Goal: Information Seeking & Learning: Learn about a topic

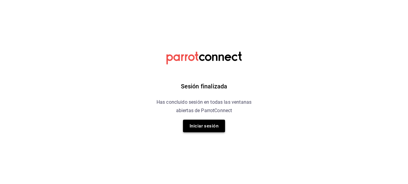
click at [201, 129] on button "Iniciar sesión" at bounding box center [204, 125] width 42 height 13
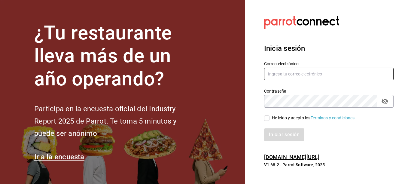
type input "[EMAIL_ADDRESS][DOMAIN_NAME]"
click at [270, 119] on span "He leído y acepto los Términos y condiciones." at bounding box center [312, 118] width 86 height 6
click at [269, 119] on input "He leído y acepto los Términos y condiciones." at bounding box center [266, 117] width 5 height 5
checkbox input "true"
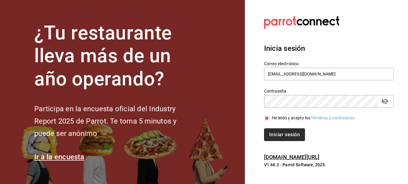
click at [273, 134] on button "Iniciar sesión" at bounding box center [284, 134] width 41 height 13
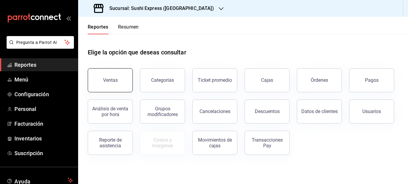
click at [106, 78] on div "Ventas" at bounding box center [110, 80] width 15 height 6
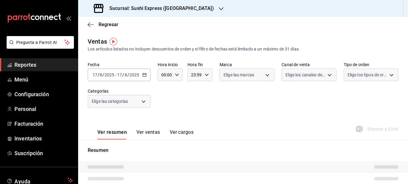
click at [260, 76] on div "Elige las marcas" at bounding box center [246, 74] width 55 height 13
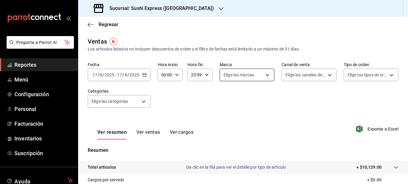
click at [260, 76] on body "Pregunta a Parrot AI Reportes Menú Configuración Personal Facturación Inventari…" at bounding box center [204, 92] width 408 height 184
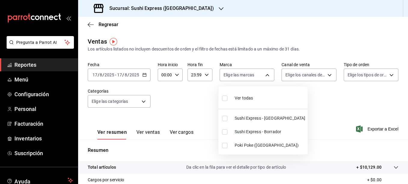
click at [223, 145] on input "checkbox" at bounding box center [224, 145] width 5 height 5
checkbox input "true"
type input "db703fee-c0c5-4f29-a462-154be5d8eaf5"
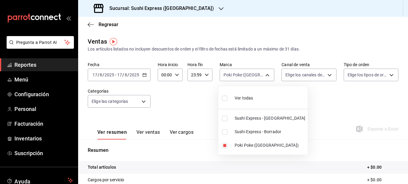
click at [204, 99] on div at bounding box center [204, 92] width 408 height 184
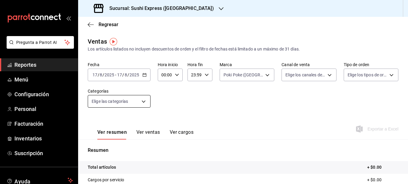
click at [147, 101] on body "Pregunta a Parrot AI Reportes Menú Configuración Personal Facturación Inventari…" at bounding box center [204, 92] width 408 height 184
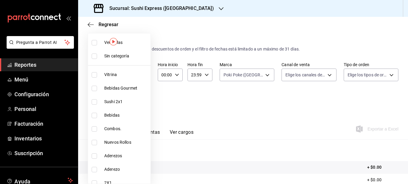
click at [187, 98] on div at bounding box center [204, 92] width 408 height 184
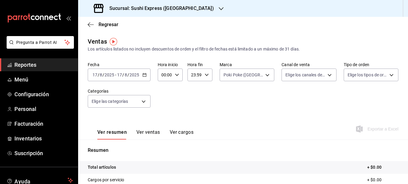
click at [147, 76] on div "[DATE] [DATE] - [DATE] [DATE]" at bounding box center [119, 74] width 63 height 13
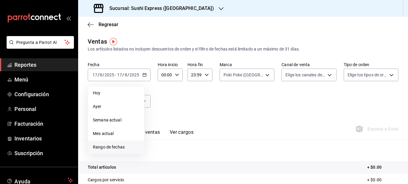
click at [110, 149] on span "Rango de fechas" at bounding box center [116, 147] width 47 height 6
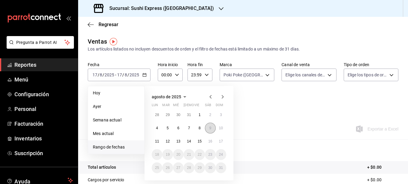
click at [206, 128] on button "9" at bounding box center [210, 127] width 11 height 11
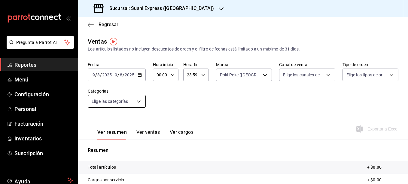
click at [137, 101] on body "Pregunta a Parrot AI Reportes Menú Configuración Personal Facturación Inventari…" at bounding box center [204, 92] width 408 height 184
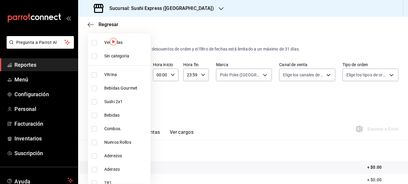
click at [175, 101] on div at bounding box center [204, 92] width 408 height 184
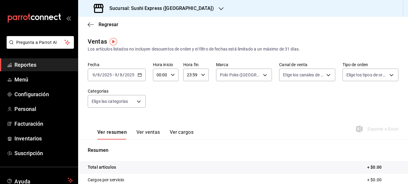
click at [137, 75] on icon "button" at bounding box center [139, 75] width 4 height 4
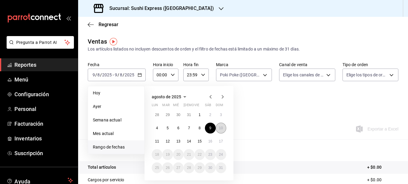
click at [223, 129] on button "10" at bounding box center [221, 127] width 11 height 11
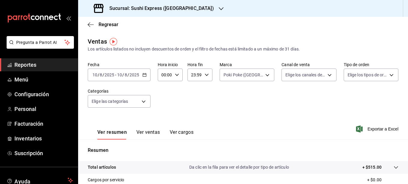
click at [153, 130] on button "Ver ventas" at bounding box center [148, 134] width 24 height 10
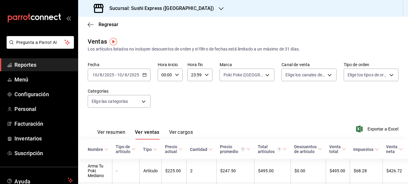
click at [143, 74] on icon "button" at bounding box center [144, 75] width 4 height 4
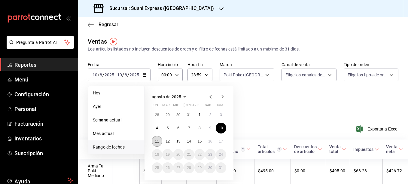
click at [159, 141] on button "11" at bounding box center [157, 141] width 11 height 11
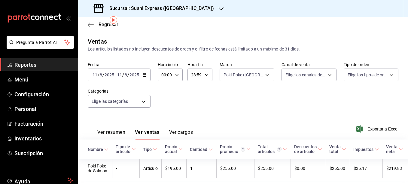
scroll to position [22, 0]
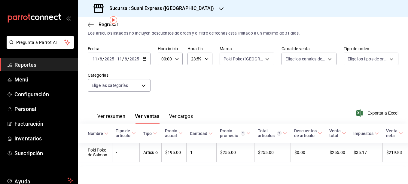
click at [119, 113] on button "Ver resumen" at bounding box center [111, 118] width 28 height 10
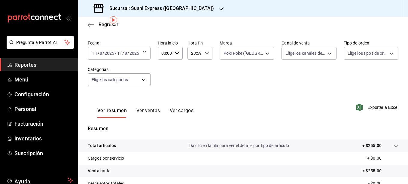
click at [140, 110] on button "Ver ventas" at bounding box center [148, 112] width 24 height 10
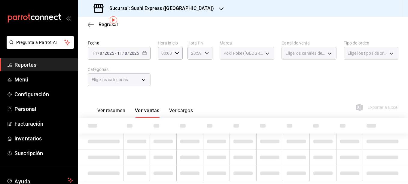
click at [140, 110] on button "Ver ventas" at bounding box center [147, 112] width 25 height 10
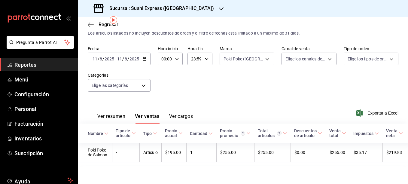
click at [143, 57] on icon "button" at bounding box center [144, 59] width 4 height 4
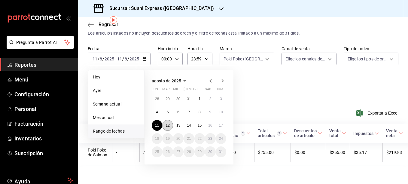
click at [169, 123] on abbr "12" at bounding box center [167, 125] width 4 height 4
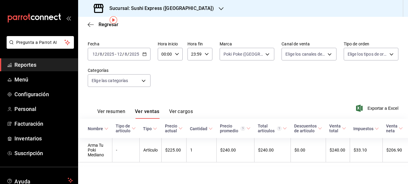
click at [110, 110] on button "Ver resumen" at bounding box center [111, 113] width 28 height 10
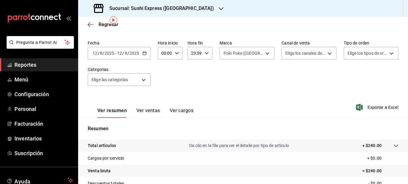
click at [142, 56] on div "[DATE] [DATE] - [DATE] [DATE]" at bounding box center [119, 53] width 63 height 13
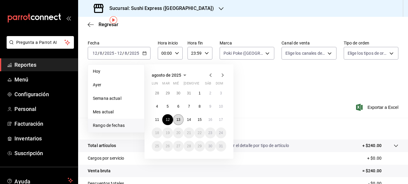
click at [180, 119] on button "13" at bounding box center [178, 119] width 11 height 11
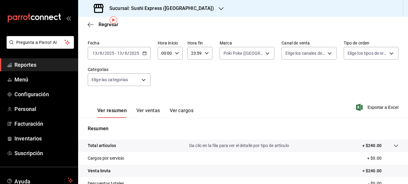
click at [148, 50] on div "[DATE] [DATE] - [DATE] [DATE]" at bounding box center [119, 53] width 63 height 13
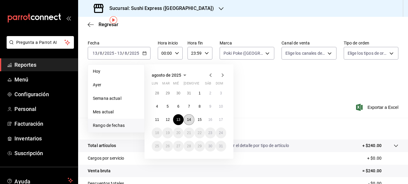
click at [192, 122] on button "14" at bounding box center [188, 119] width 11 height 11
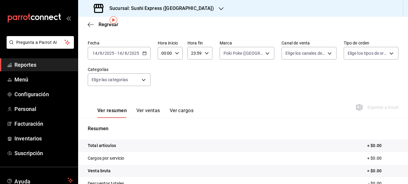
click at [143, 50] on div "[DATE] [DATE] - [DATE] [DATE]" at bounding box center [119, 53] width 63 height 13
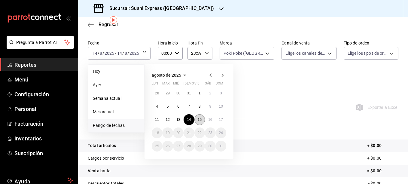
click at [197, 118] on button "15" at bounding box center [199, 119] width 11 height 11
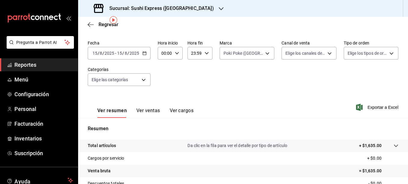
click at [149, 111] on button "Ver ventas" at bounding box center [148, 112] width 24 height 10
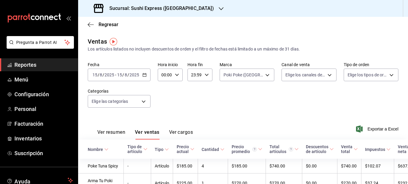
click at [148, 74] on div "[DATE] [DATE] - [DATE] [DATE]" at bounding box center [119, 74] width 63 height 13
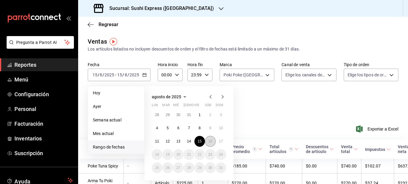
click at [206, 140] on button "16" at bounding box center [210, 141] width 11 height 11
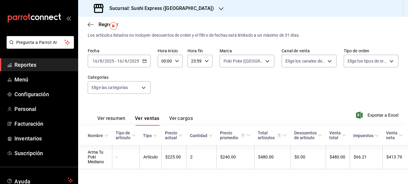
scroll to position [24, 0]
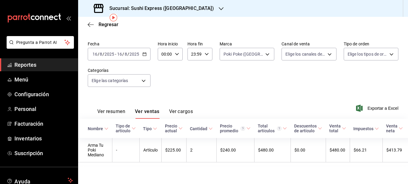
click at [121, 108] on button "Ver resumen" at bounding box center [111, 113] width 28 height 10
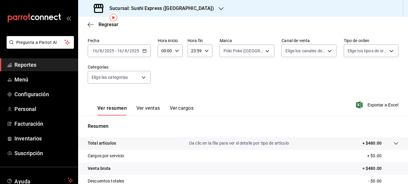
click at [145, 50] on \(Stroke\) "button" at bounding box center [144, 50] width 3 height 0
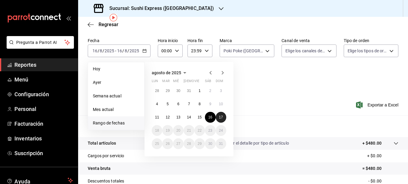
click at [222, 119] on button "17" at bounding box center [221, 117] width 11 height 11
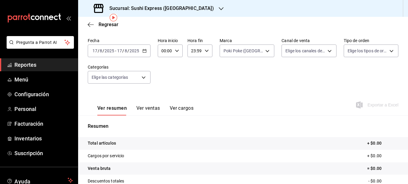
scroll to position [26, 0]
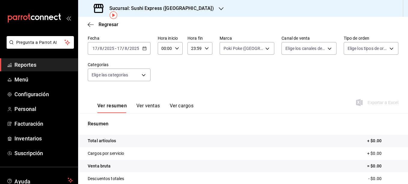
click at [198, 10] on div "Sucursal: Sushi Express ([GEOGRAPHIC_DATA])" at bounding box center [154, 8] width 143 height 17
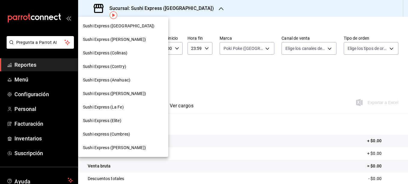
click at [118, 66] on span "Sushi Express (Contry)" at bounding box center [104, 66] width 43 height 6
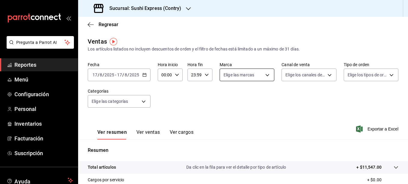
click at [260, 76] on body "Pregunta a Parrot AI Reportes Menú Configuración Personal Inventarios Facturaci…" at bounding box center [204, 92] width 408 height 184
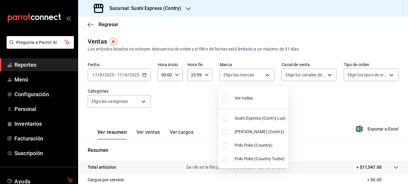
drag, startPoint x: 406, startPoint y: 101, endPoint x: 402, endPoint y: 126, distance: 25.5
click at [402, 126] on div at bounding box center [204, 92] width 408 height 184
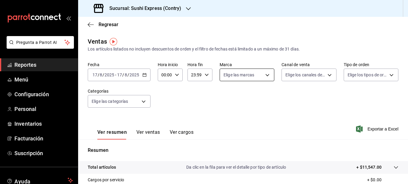
click at [260, 80] on body "Pregunta a Parrot AI Reportes Menú Configuración Personal Inventarios Facturaci…" at bounding box center [204, 92] width 408 height 184
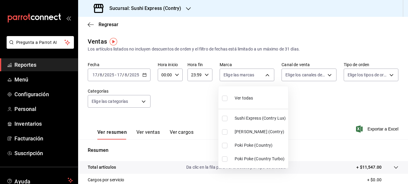
click at [28, 83] on div at bounding box center [204, 92] width 408 height 184
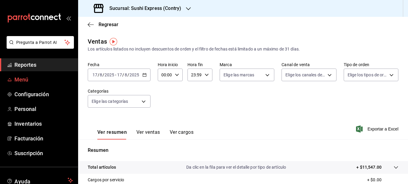
click at [26, 83] on span "Menú" at bounding box center [43, 79] width 59 height 8
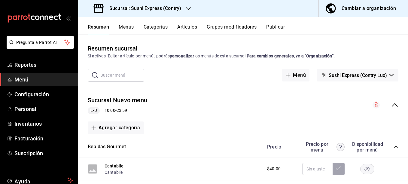
click at [392, 100] on div "Sucursal Nuevo menu L-D 10:00 - 23:59" at bounding box center [243, 105] width 330 height 28
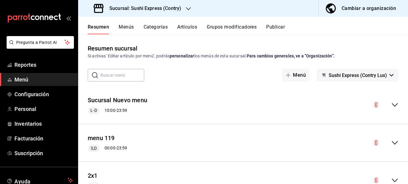
click at [386, 80] on button "Sushi Express (Contry Lux)" at bounding box center [357, 75] width 82 height 13
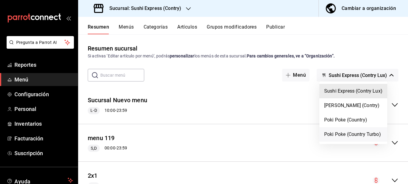
click at [364, 140] on li "Poki Poke (Country Turbo)" at bounding box center [353, 134] width 68 height 14
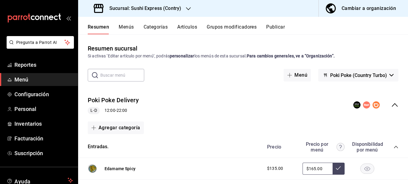
click at [363, 5] on div "Cambiar a organización" at bounding box center [368, 8] width 54 height 8
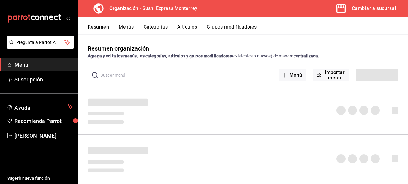
click at [320, 32] on div "Resumen Menús Categorías Artículos Grupos modificadores" at bounding box center [248, 29] width 320 height 10
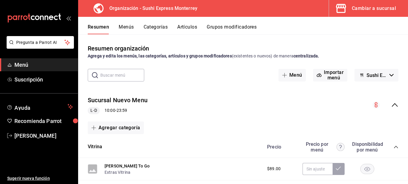
click at [382, 79] on button "Sushi Express Mty- Borrador" at bounding box center [376, 75] width 44 height 13
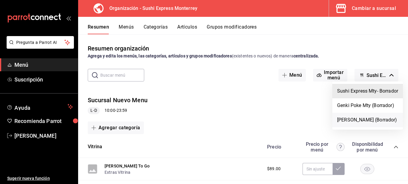
click at [362, 117] on li "[PERSON_NAME] (Borrador)" at bounding box center [367, 120] width 71 height 14
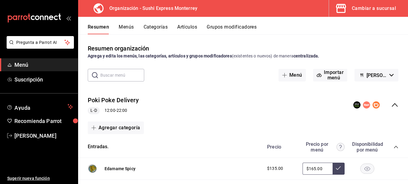
click at [391, 102] on icon "collapse-menu-row" at bounding box center [394, 104] width 7 height 7
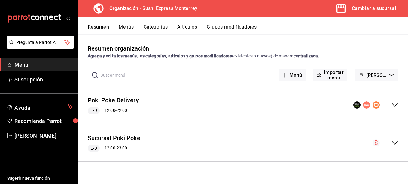
click at [346, 11] on icon "button" at bounding box center [341, 8] width 12 height 12
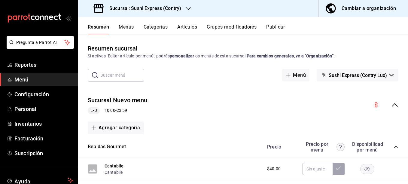
click at [393, 145] on icon "collapse-category-row" at bounding box center [395, 146] width 5 height 5
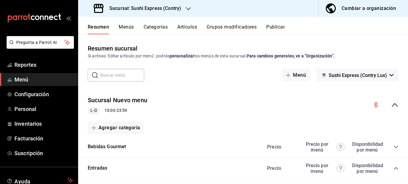
click at [393, 168] on icon "collapse-category-row" at bounding box center [395, 168] width 5 height 5
click at [391, 106] on icon "collapse-menu-row" at bounding box center [394, 105] width 6 height 4
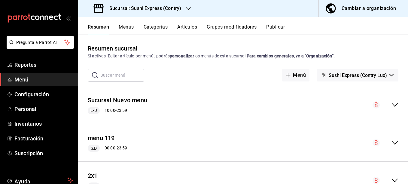
click at [381, 76] on span "Sushi Express (Contry Lux)" at bounding box center [357, 75] width 58 height 6
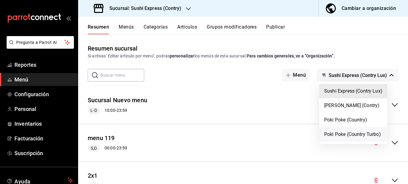
click at [347, 131] on li "Poki Poke (Country Turbo)" at bounding box center [353, 134] width 68 height 14
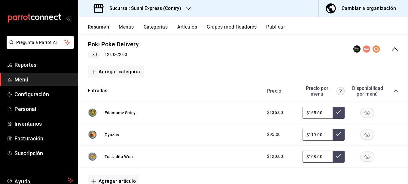
scroll to position [58, 0]
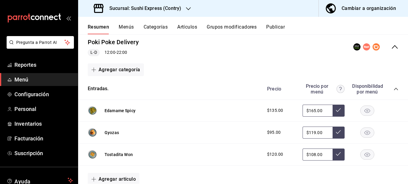
click at [393, 87] on icon "collapse-category-row" at bounding box center [395, 88] width 5 height 5
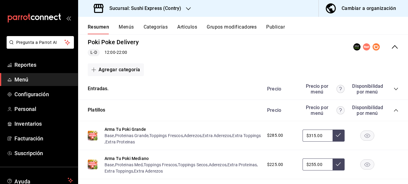
click at [393, 109] on icon "collapse-category-row" at bounding box center [395, 110] width 5 height 5
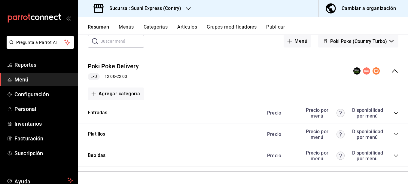
scroll to position [34, 0]
click at [393, 133] on icon "collapse-category-row" at bounding box center [395, 134] width 5 height 5
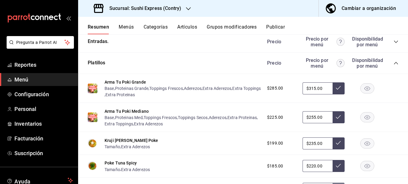
scroll to position [106, 0]
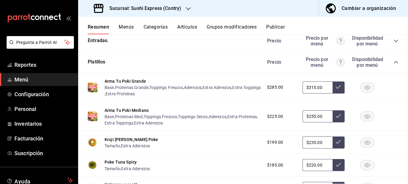
click at [365, 89] on rect "button" at bounding box center [367, 87] width 14 height 10
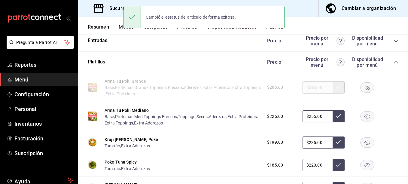
click at [362, 117] on rect "button" at bounding box center [367, 116] width 14 height 10
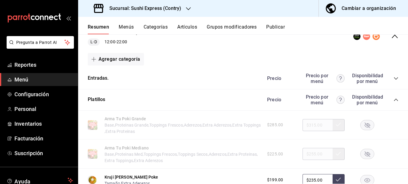
scroll to position [62, 0]
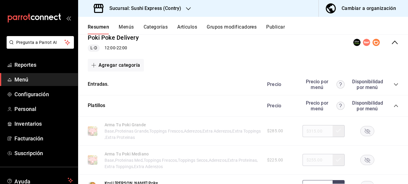
click at [394, 84] on icon "collapse-category-row" at bounding box center [396, 84] width 4 height 2
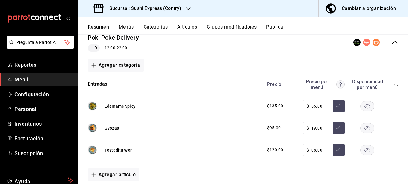
click at [368, 104] on rect "button" at bounding box center [367, 106] width 14 height 10
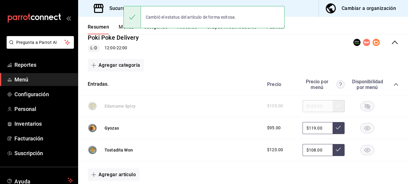
click at [360, 125] on rect "button" at bounding box center [367, 128] width 14 height 10
click at [360, 150] on rect "button" at bounding box center [367, 150] width 14 height 10
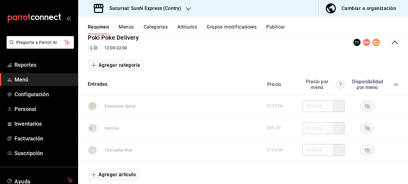
scroll to position [0, 0]
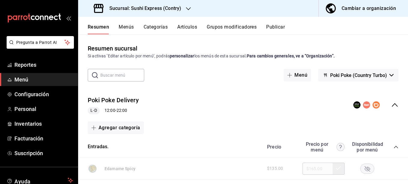
click at [130, 27] on button "Menús" at bounding box center [126, 29] width 15 height 10
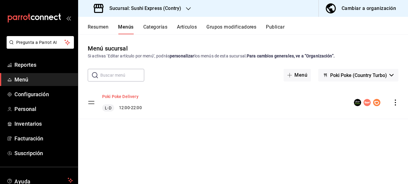
click at [113, 97] on button "Poki Poke Delivery" at bounding box center [120, 96] width 36 height 6
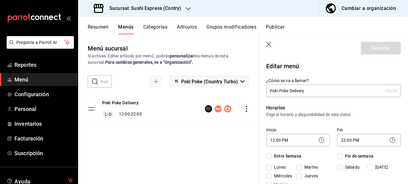
checkbox input "true"
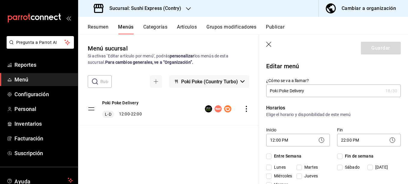
checkbox input "true"
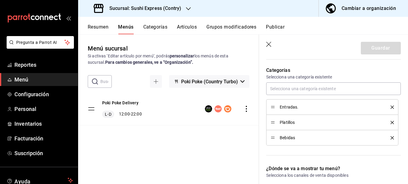
scroll to position [172, 0]
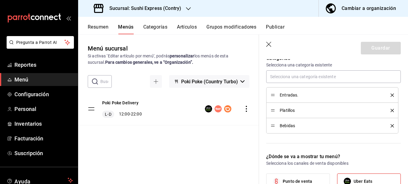
click at [390, 95] on icon "delete" at bounding box center [391, 94] width 3 height 3
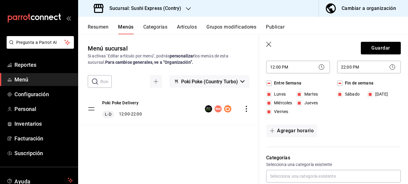
scroll to position [72, 0]
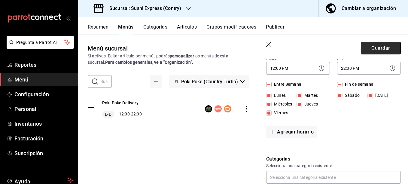
click at [382, 49] on button "Guardar" at bounding box center [381, 48] width 40 height 13
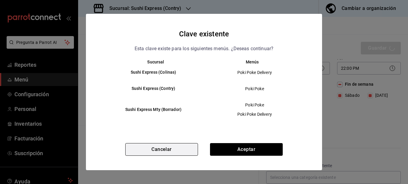
click at [189, 149] on button "Cancelar" at bounding box center [161, 149] width 73 height 13
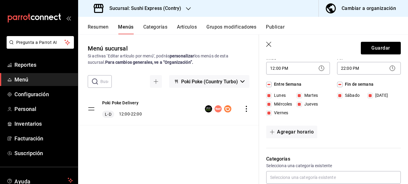
click at [267, 42] on icon "button" at bounding box center [269, 45] width 6 height 6
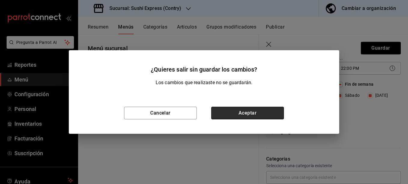
click at [218, 110] on button "Aceptar" at bounding box center [247, 113] width 73 height 13
checkbox input "false"
type input "1755466110857"
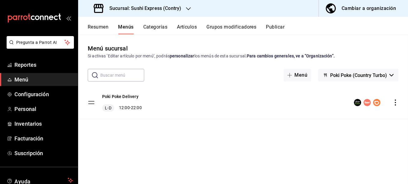
checkbox input "false"
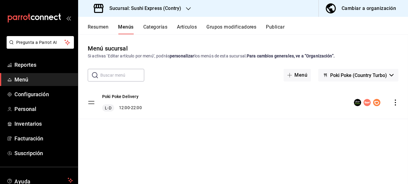
checkbox input "false"
click at [107, 28] on button "Resumen" at bounding box center [98, 29] width 21 height 10
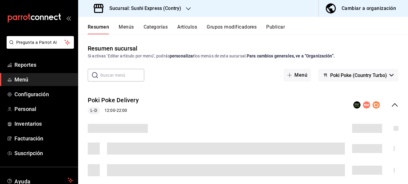
drag, startPoint x: 107, startPoint y: 28, endPoint x: 225, endPoint y: 77, distance: 127.7
click at [225, 77] on div "Resumen Menús Categorías Artículos Grupos modificadores Publicar Resumen sucurs…" at bounding box center [243, 100] width 330 height 167
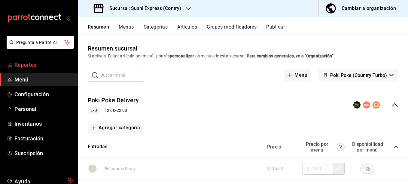
click at [41, 62] on span "Reportes" at bounding box center [43, 65] width 59 height 8
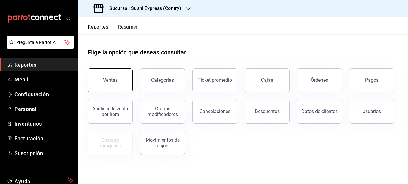
click at [114, 82] on div "Ventas" at bounding box center [110, 80] width 15 height 6
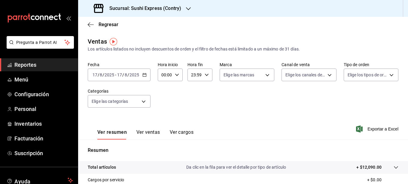
click at [144, 76] on icon "button" at bounding box center [144, 75] width 4 height 4
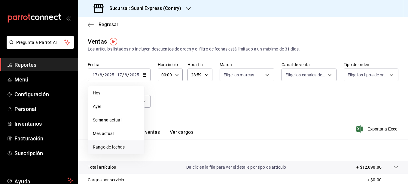
click at [104, 144] on span "Rango de fechas" at bounding box center [116, 147] width 47 height 6
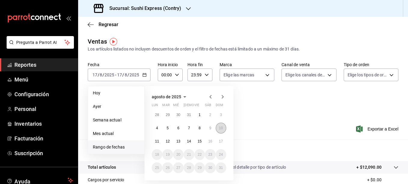
click at [222, 128] on abbr "10" at bounding box center [221, 128] width 4 height 4
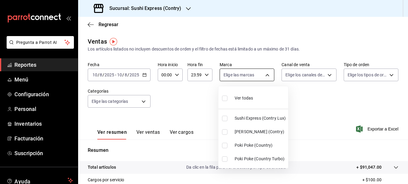
click at [261, 74] on body "Pregunta a Parrot AI Reportes Menú Configuración Personal Inventarios Facturaci…" at bounding box center [204, 92] width 408 height 184
click at [225, 147] on input "checkbox" at bounding box center [224, 145] width 5 height 5
checkbox input "true"
type input "c9ac6d60-fcab-4fd6-b17a-54b041029faa"
click at [187, 93] on div at bounding box center [204, 92] width 408 height 184
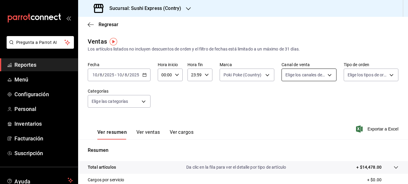
click at [312, 79] on body "Pregunta a Parrot AI Reportes Menú Configuración Personal Inventarios Facturaci…" at bounding box center [204, 92] width 408 height 184
click at [285, 118] on input "checkbox" at bounding box center [285, 118] width 5 height 5
checkbox input "true"
type input "PARROT"
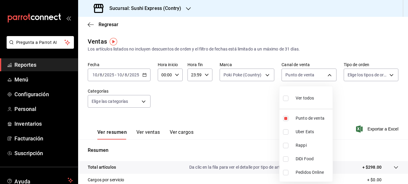
click at [286, 132] on input "checkbox" at bounding box center [285, 131] width 5 height 5
checkbox input "true"
type input "PARROT,UBER_EATS"
click at [285, 119] on input "checkbox" at bounding box center [285, 118] width 5 height 5
checkbox input "false"
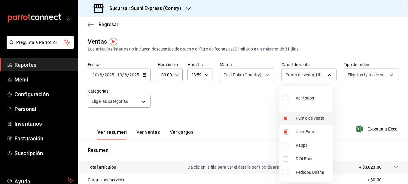
type input "UBER_EATS"
click at [286, 144] on input "checkbox" at bounding box center [285, 145] width 5 height 5
checkbox input "true"
type input "UBER_EATS,RAPPI"
click at [285, 130] on input "checkbox" at bounding box center [285, 131] width 5 height 5
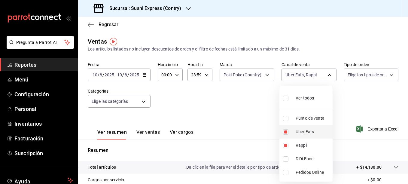
checkbox input "false"
type input "RAPPI"
click at [151, 131] on div at bounding box center [204, 92] width 408 height 184
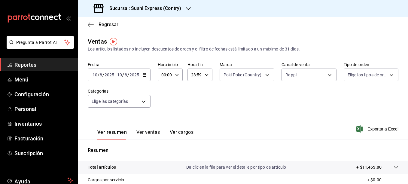
click at [151, 131] on button "Ver ventas" at bounding box center [148, 134] width 24 height 10
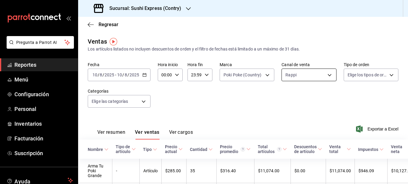
click at [324, 73] on body "Pregunta a Parrot AI Reportes Menú Configuración Personal Inventarios Facturaci…" at bounding box center [204, 92] width 408 height 184
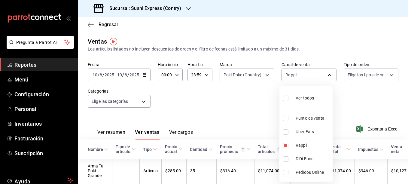
click at [286, 131] on input "checkbox" at bounding box center [285, 131] width 5 height 5
checkbox input "true"
type input "RAPPI,UBER_EATS"
click at [284, 145] on input "checkbox" at bounding box center [285, 145] width 5 height 5
checkbox input "false"
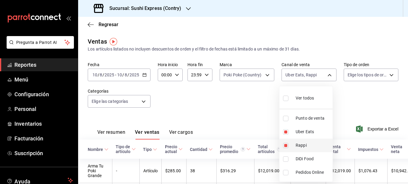
type input "UBER_EATS"
drag, startPoint x: 406, startPoint y: 121, endPoint x: 407, endPoint y: 140, distance: 19.2
click at [407, 140] on div at bounding box center [204, 92] width 408 height 184
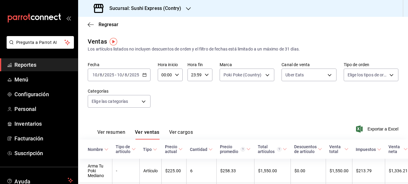
click at [146, 74] on icon "button" at bounding box center [144, 75] width 4 height 4
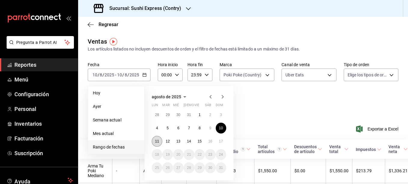
click at [156, 140] on abbr "11" at bounding box center [157, 141] width 4 height 4
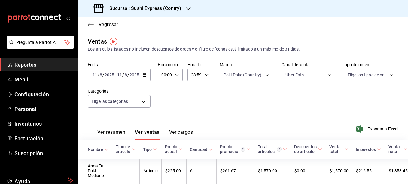
click at [321, 77] on body "Pregunta a Parrot AI Reportes Menú Configuración Personal Inventarios Facturaci…" at bounding box center [204, 92] width 408 height 184
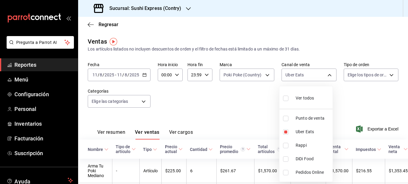
click at [287, 118] on input "checkbox" at bounding box center [285, 118] width 5 height 5
checkbox input "true"
type input "UBER_EATS,PARROT"
click at [286, 131] on input "checkbox" at bounding box center [285, 131] width 5 height 5
checkbox input "false"
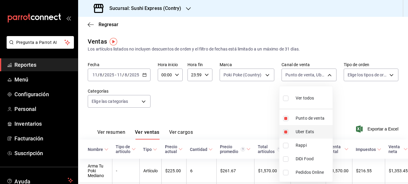
type input "PARROT"
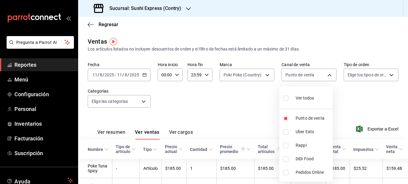
drag, startPoint x: 405, startPoint y: 107, endPoint x: 406, endPoint y: 125, distance: 18.7
click at [406, 125] on div at bounding box center [204, 92] width 408 height 184
click at [327, 74] on body "Pregunta a Parrot AI Reportes Menú Configuración Personal Inventarios Facturaci…" at bounding box center [204, 92] width 408 height 184
click at [284, 133] on input "checkbox" at bounding box center [285, 131] width 5 height 5
checkbox input "true"
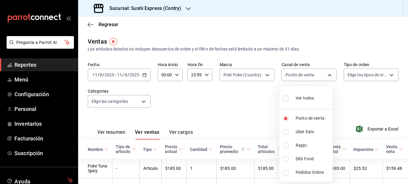
type input "PARROT,UBER_EATS"
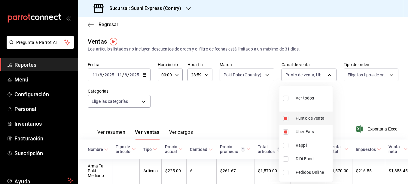
click at [285, 118] on input "checkbox" at bounding box center [285, 118] width 5 height 5
checkbox input "false"
type input "UBER_EATS"
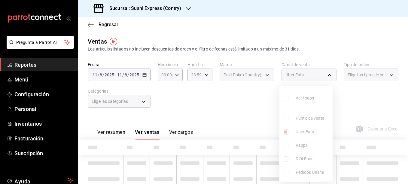
click at [266, 116] on div at bounding box center [204, 92] width 408 height 184
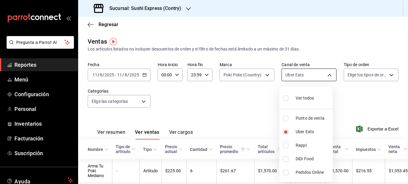
click at [316, 78] on body "Pregunta a Parrot AI Reportes Menú Configuración Personal Inventarios Facturaci…" at bounding box center [204, 92] width 408 height 184
click at [283, 144] on input "checkbox" at bounding box center [285, 145] width 5 height 5
checkbox input "true"
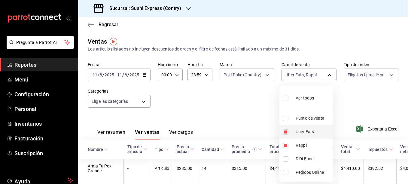
click at [286, 136] on li "Uber Eats" at bounding box center [305, 132] width 53 height 14
type input "RAPPI"
checkbox input "false"
click at [259, 132] on div at bounding box center [204, 92] width 408 height 184
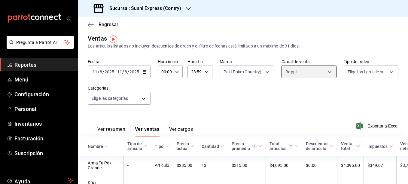
scroll to position [2, 0]
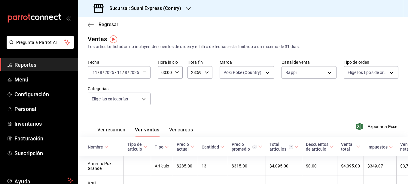
click at [146, 71] on div "[DATE] [DATE] - [DATE] [DATE]" at bounding box center [119, 72] width 63 height 13
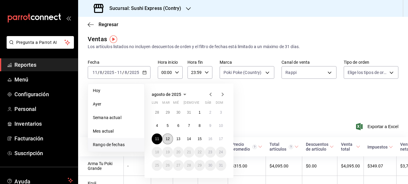
click at [169, 138] on abbr "12" at bounding box center [167, 139] width 4 height 4
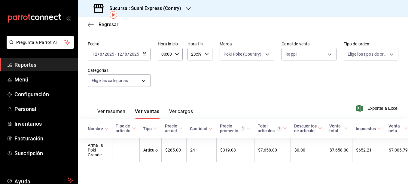
scroll to position [26, 0]
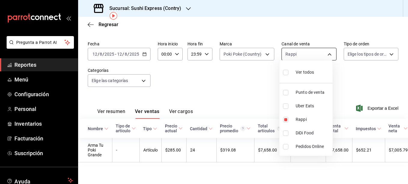
click at [318, 50] on body "Pregunta a Parrot AI Reportes Menú Configuración Personal Inventarios Facturaci…" at bounding box center [204, 92] width 408 height 184
click at [286, 105] on input "checkbox" at bounding box center [285, 105] width 5 height 5
checkbox input "true"
type input "RAPPI,UBER_EATS"
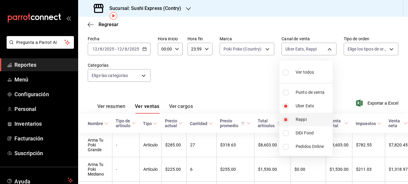
click at [286, 120] on input "checkbox" at bounding box center [285, 119] width 5 height 5
checkbox input "false"
type input "UBER_EATS"
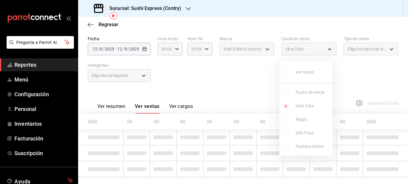
click at [248, 86] on div at bounding box center [204, 92] width 408 height 184
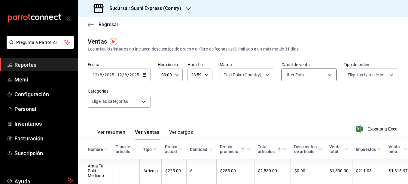
click at [318, 75] on body "Pregunta a Parrot AI Reportes Menú Configuración Personal Inventarios Facturaci…" at bounding box center [204, 92] width 408 height 184
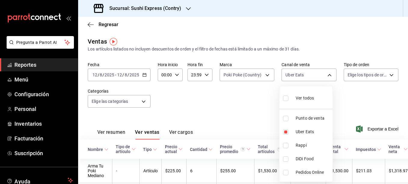
click at [286, 117] on input "checkbox" at bounding box center [285, 118] width 5 height 5
checkbox input "true"
type input "UBER_EATS,PARROT"
click at [285, 133] on input "checkbox" at bounding box center [285, 131] width 5 height 5
checkbox input "false"
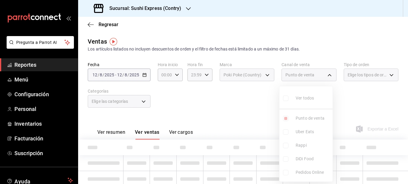
click at [256, 122] on div at bounding box center [204, 92] width 408 height 184
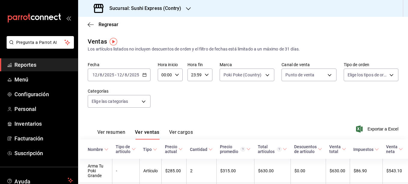
click at [144, 72] on div "[DATE] [DATE] - [DATE] [DATE]" at bounding box center [119, 74] width 63 height 13
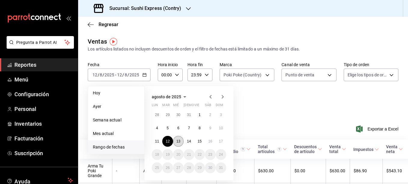
click at [178, 140] on abbr "13" at bounding box center [178, 141] width 4 height 4
click at [164, 143] on button "12" at bounding box center [167, 141] width 11 height 11
click at [164, 143] on th "Precio actual" at bounding box center [173, 148] width 25 height 19
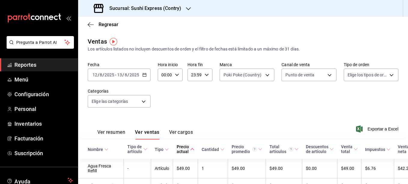
click at [144, 77] on div "[DATE] [DATE] - [DATE] [DATE]" at bounding box center [119, 74] width 63 height 13
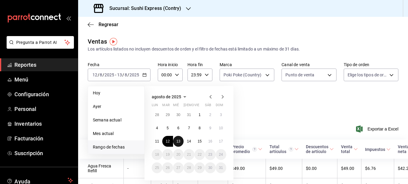
click at [180, 140] on abbr "13" at bounding box center [178, 141] width 4 height 4
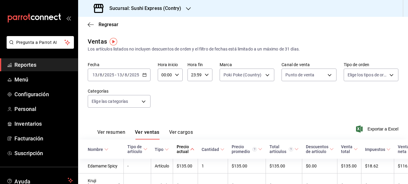
click at [230, 129] on div "Ver resumen Ver ventas Ver cargos Exportar a Excel" at bounding box center [243, 127] width 330 height 25
click at [230, 118] on div "Ver resumen Ver ventas Ver cargos Exportar a Excel" at bounding box center [243, 127] width 330 height 25
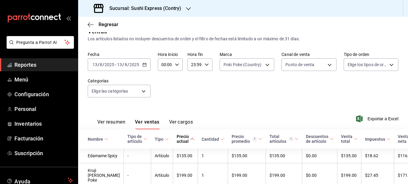
scroll to position [7, 0]
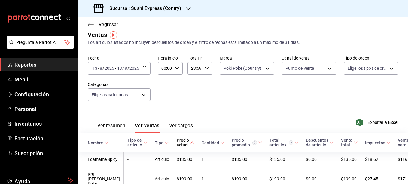
click at [334, 77] on div "Fecha [DATE] [DATE] - [DATE] [DATE] Hora inicio 00:00 Hora inicio Hora fin 23:5…" at bounding box center [243, 81] width 310 height 53
click at [321, 67] on body "Pregunta a Parrot AI Reportes Menú Configuración Personal Inventarios Facturaci…" at bounding box center [204, 92] width 408 height 184
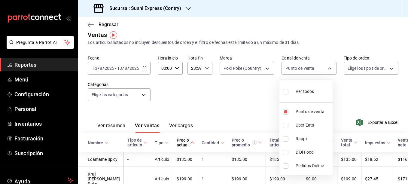
click at [283, 122] on li "Uber Eats" at bounding box center [305, 125] width 53 height 14
type input "PARROT,UBER_EATS"
checkbox input "true"
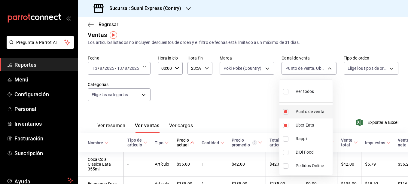
click at [286, 113] on input "checkbox" at bounding box center [285, 111] width 5 height 5
checkbox input "false"
type input "UBER_EATS"
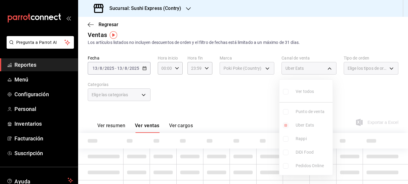
click at [251, 114] on div at bounding box center [204, 92] width 408 height 184
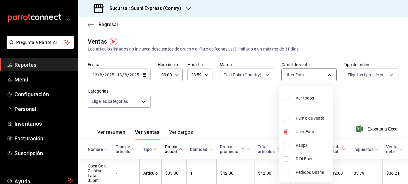
click at [328, 77] on body "Pregunta a Parrot AI Reportes Menú Configuración Personal Inventarios Facturaci…" at bounding box center [204, 92] width 408 height 184
click at [286, 146] on input "checkbox" at bounding box center [285, 145] width 5 height 5
checkbox input "true"
type input "UBER_EATS,RAPPI"
click at [286, 131] on input "checkbox" at bounding box center [285, 131] width 5 height 5
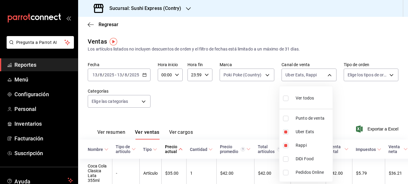
checkbox input "false"
type input "RAPPI"
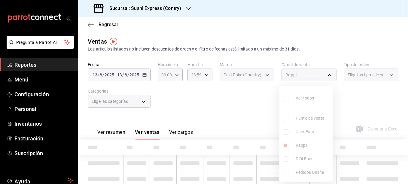
click at [263, 125] on div at bounding box center [204, 92] width 408 height 184
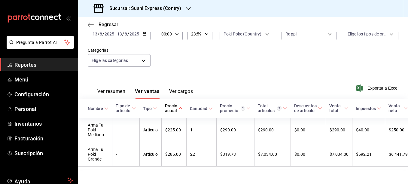
scroll to position [34, 0]
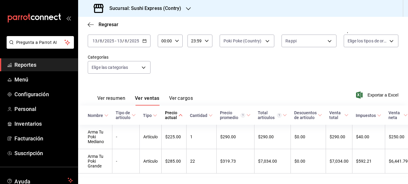
click at [144, 41] on icon "button" at bounding box center [144, 41] width 4 height 4
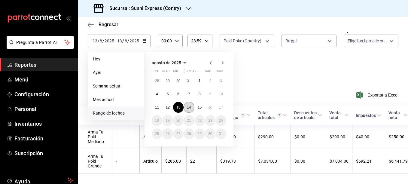
click at [188, 107] on abbr "14" at bounding box center [189, 107] width 4 height 4
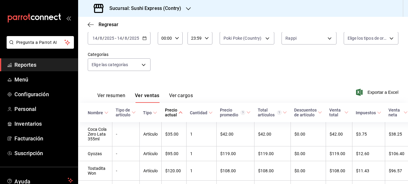
scroll to position [26, 0]
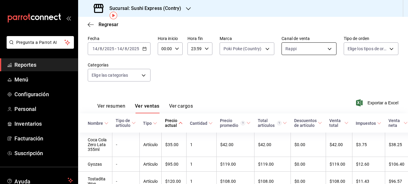
click at [324, 47] on body "Pregunta a Parrot AI Reportes Menú Configuración Personal Inventarios Facturaci…" at bounding box center [204, 92] width 408 height 184
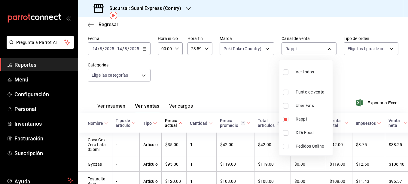
click at [287, 107] on input "checkbox" at bounding box center [285, 105] width 5 height 5
checkbox input "true"
type input "RAPPI,UBER_EATS"
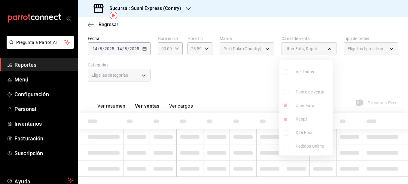
click at [286, 119] on ul "Ver todos Punto de venta Uber Eats Rappi DiDi Food Pedidos Online" at bounding box center [305, 107] width 53 height 95
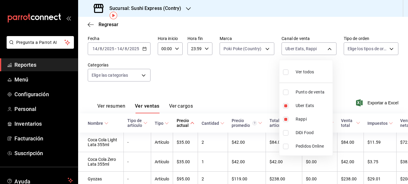
click at [286, 119] on input "checkbox" at bounding box center [285, 118] width 5 height 5
checkbox input "false"
type input "UBER_EATS"
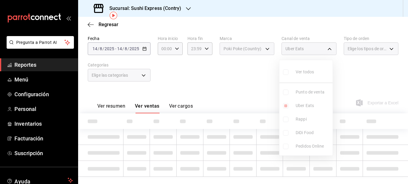
click at [252, 95] on div at bounding box center [204, 92] width 408 height 184
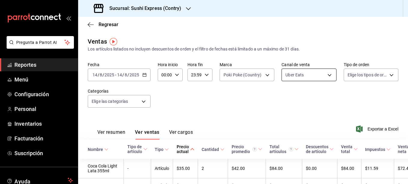
click at [327, 72] on body "Pregunta a Parrot AI Reportes Menú Configuración Personal Inventarios Facturaci…" at bounding box center [204, 92] width 408 height 184
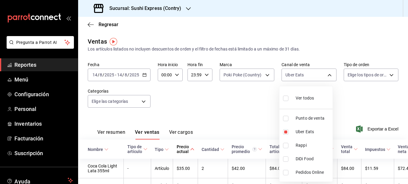
click at [286, 119] on input "checkbox" at bounding box center [285, 118] width 5 height 5
checkbox input "true"
type input "UBER_EATS,PARROT"
click at [286, 130] on input "checkbox" at bounding box center [285, 131] width 5 height 5
checkbox input "false"
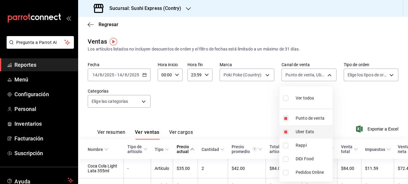
type input "PARROT"
click at [359, 100] on div at bounding box center [204, 92] width 408 height 184
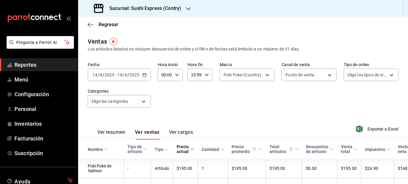
click at [145, 76] on icon "button" at bounding box center [144, 75] width 4 height 4
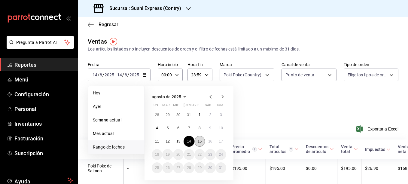
click at [201, 143] on button "15" at bounding box center [199, 141] width 11 height 11
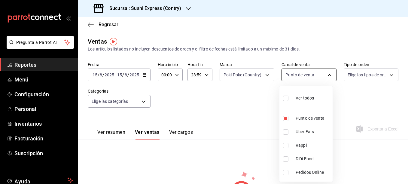
click at [325, 75] on body "Pregunta a Parrot AI Reportes Menú Configuración Personal Inventarios Facturaci…" at bounding box center [204, 92] width 408 height 184
click at [287, 132] on input "checkbox" at bounding box center [285, 131] width 5 height 5
checkbox input "true"
type input "PARROT,UBER_EATS"
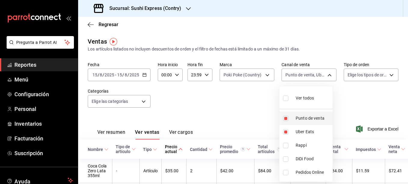
click at [283, 116] on input "checkbox" at bounding box center [285, 118] width 5 height 5
checkbox input "false"
type input "UBER_EATS"
click at [262, 113] on div at bounding box center [204, 92] width 408 height 184
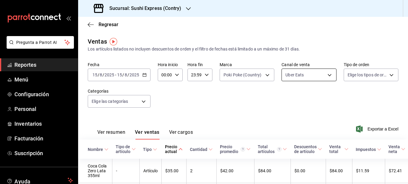
click at [323, 74] on body "Pregunta a Parrot AI Reportes Menú Configuración Personal Inventarios Facturaci…" at bounding box center [204, 92] width 408 height 184
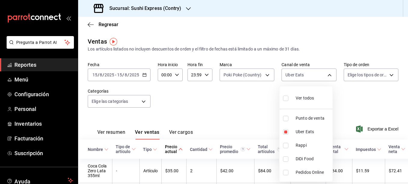
click at [287, 144] on input "checkbox" at bounding box center [285, 145] width 5 height 5
checkbox input "true"
type input "UBER_EATS,RAPPI"
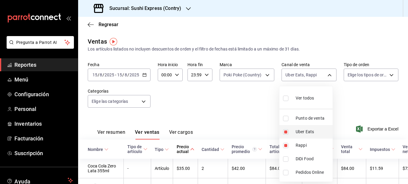
click at [286, 134] on input "checkbox" at bounding box center [285, 131] width 5 height 5
checkbox input "false"
type input "RAPPI"
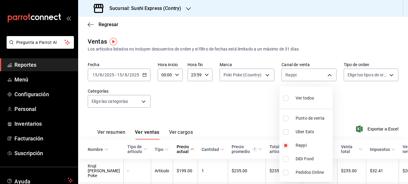
click at [246, 122] on div at bounding box center [204, 92] width 408 height 184
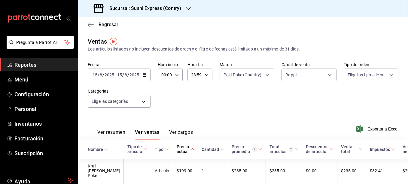
click at [143, 77] on \(Stroke\) "button" at bounding box center [145, 74] width 4 height 3
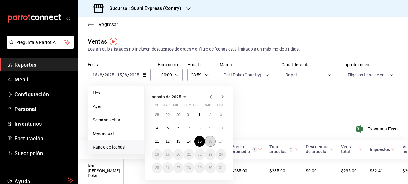
click at [208, 138] on button "16" at bounding box center [210, 141] width 11 height 11
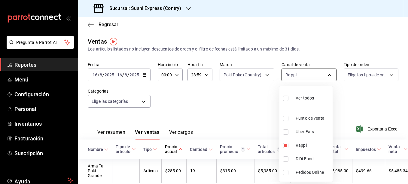
click at [326, 73] on body "Pregunta a Parrot AI Reportes Menú Configuración Personal Inventarios Facturaci…" at bounding box center [204, 92] width 408 height 184
click at [286, 132] on input "checkbox" at bounding box center [285, 131] width 5 height 5
checkbox input "true"
type input "RAPPI,UBER_EATS"
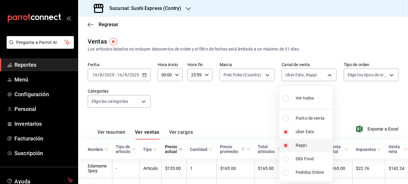
click at [285, 144] on input "checkbox" at bounding box center [285, 145] width 5 height 5
checkbox input "false"
type input "UBER_EATS"
click at [242, 125] on div at bounding box center [204, 92] width 408 height 184
click at [325, 71] on body "Pregunta a Parrot AI Reportes Menú Configuración Personal Inventarios Facturaci…" at bounding box center [204, 92] width 408 height 184
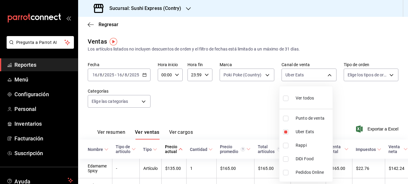
click at [285, 119] on input "checkbox" at bounding box center [285, 118] width 5 height 5
checkbox input "true"
type input "UBER_EATS,PARROT"
click at [285, 132] on input "checkbox" at bounding box center [285, 131] width 5 height 5
checkbox input "false"
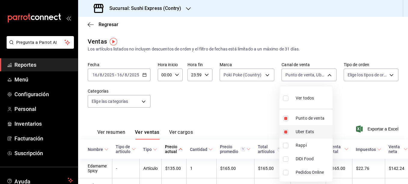
type input "PARROT"
click at [256, 119] on div at bounding box center [204, 92] width 408 height 184
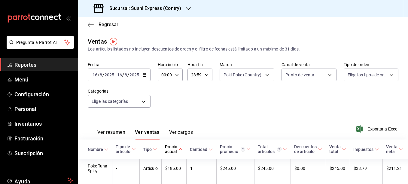
click at [146, 75] on icon "button" at bounding box center [144, 75] width 4 height 4
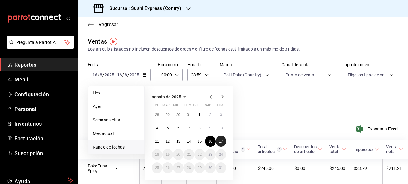
click at [219, 140] on abbr "17" at bounding box center [221, 141] width 4 height 4
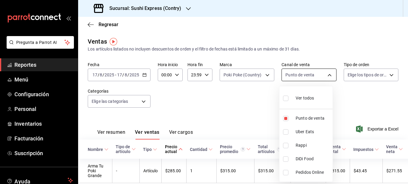
click at [326, 78] on body "Pregunta a Parrot AI Reportes Menú Configuración Personal Inventarios Facturaci…" at bounding box center [204, 92] width 408 height 184
click at [283, 133] on input "checkbox" at bounding box center [285, 131] width 5 height 5
checkbox input "true"
type input "PARROT,UBER_EATS"
click at [285, 147] on input "checkbox" at bounding box center [285, 145] width 5 height 5
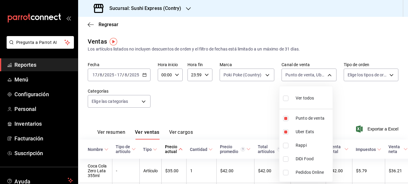
checkbox input "true"
type input "PARROT,UBER_EATS,RAPPI"
click at [243, 116] on div at bounding box center [204, 92] width 408 height 184
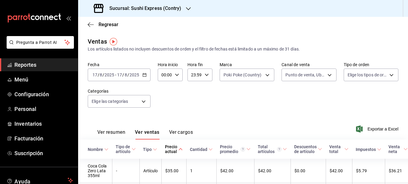
click at [143, 76] on icon "button" at bounding box center [144, 75] width 4 height 4
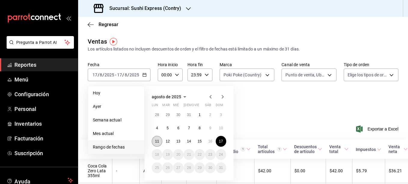
click at [159, 140] on button "11" at bounding box center [157, 141] width 11 height 11
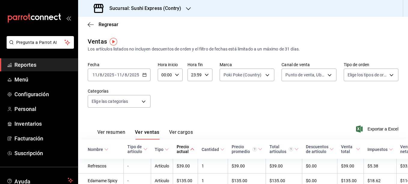
click at [115, 131] on button "Ver resumen" at bounding box center [111, 134] width 28 height 10
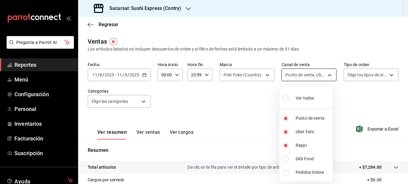
click at [325, 72] on body "Pregunta a Parrot AI Reportes Menú Configuración Personal Inventarios Facturaci…" at bounding box center [204, 92] width 408 height 184
click at [286, 130] on input "checkbox" at bounding box center [285, 131] width 5 height 5
checkbox input "false"
click at [282, 148] on li "Rappi" at bounding box center [305, 145] width 53 height 14
type input "PARROT"
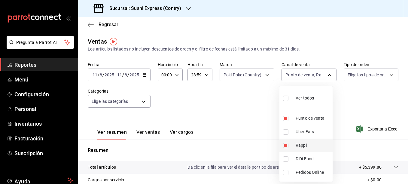
checkbox input "false"
click at [248, 117] on div at bounding box center [204, 92] width 408 height 184
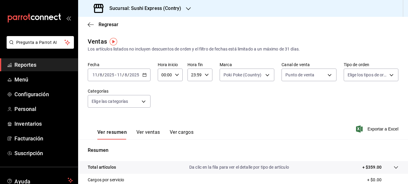
click at [146, 76] on icon "button" at bounding box center [144, 75] width 4 height 4
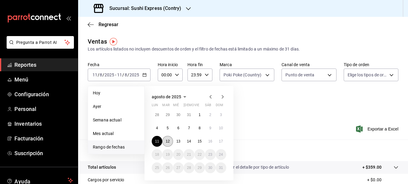
click at [166, 138] on button "12" at bounding box center [167, 141] width 11 height 11
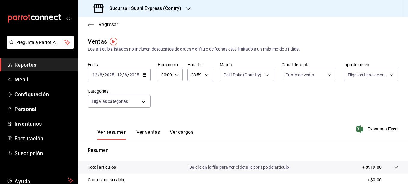
click at [146, 77] on div "[DATE] [DATE] - [DATE] [DATE]" at bounding box center [119, 74] width 63 height 13
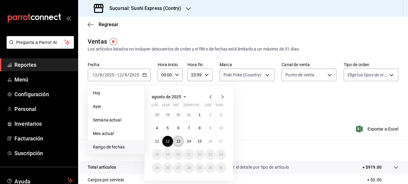
click at [177, 139] on abbr "13" at bounding box center [178, 141] width 4 height 4
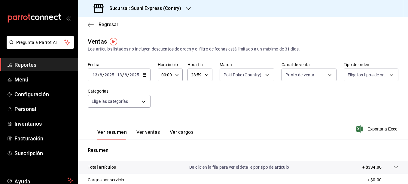
click at [145, 76] on \(Stroke\) "button" at bounding box center [145, 74] width 4 height 3
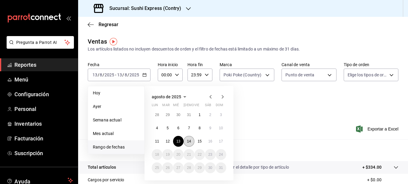
click at [189, 144] on button "14" at bounding box center [188, 141] width 11 height 11
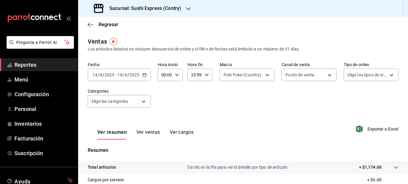
click at [148, 78] on div "[DATE] [DATE] - [DATE] [DATE]" at bounding box center [119, 74] width 63 height 13
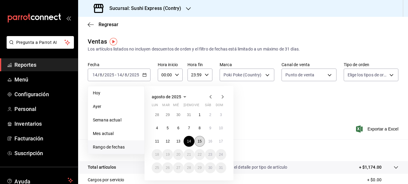
click at [204, 143] on button "15" at bounding box center [199, 141] width 11 height 11
click at [203, 143] on button "15" at bounding box center [199, 141] width 11 height 11
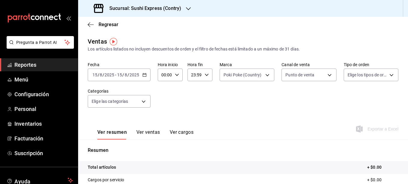
click at [137, 78] on div "[DATE] [DATE] - [DATE] [DATE]" at bounding box center [119, 74] width 63 height 13
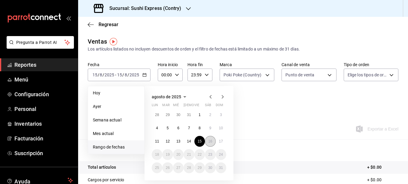
click at [209, 138] on button "16" at bounding box center [210, 141] width 11 height 11
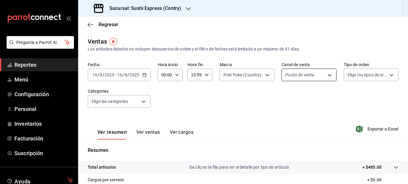
click at [307, 78] on body "Pregunta a Parrot AI Reportes Menú Configuración Personal Inventarios Facturaci…" at bounding box center [204, 92] width 408 height 184
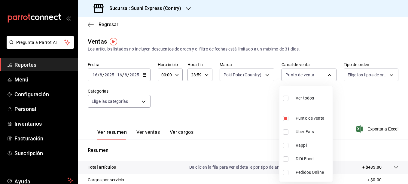
click at [287, 134] on input "checkbox" at bounding box center [285, 131] width 5 height 5
checkbox input "true"
type input "PARROT,UBER_EATS"
click at [287, 119] on input "checkbox" at bounding box center [285, 118] width 5 height 5
checkbox input "false"
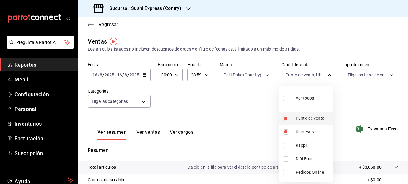
type input "UBER_EATS"
click at [150, 77] on div at bounding box center [204, 92] width 408 height 184
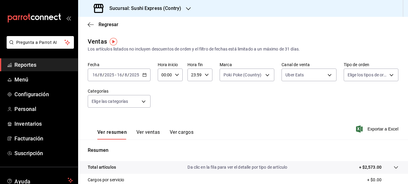
click at [142, 75] on icon "button" at bounding box center [144, 75] width 4 height 4
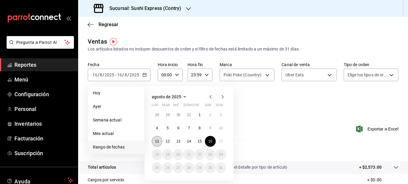
click at [155, 144] on button "11" at bounding box center [157, 141] width 11 height 11
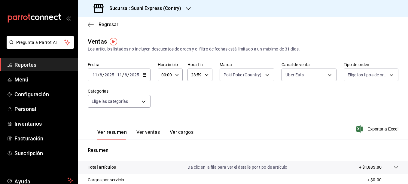
click at [144, 77] on \(Stroke\) "button" at bounding box center [145, 74] width 4 height 3
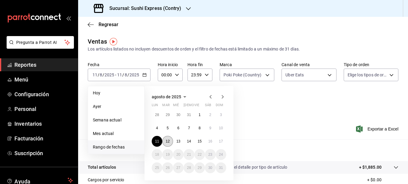
click at [168, 142] on abbr "12" at bounding box center [167, 141] width 4 height 4
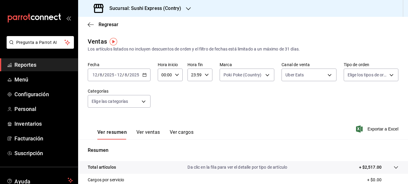
click at [145, 78] on div "[DATE] [DATE] - [DATE] [DATE]" at bounding box center [119, 74] width 63 height 13
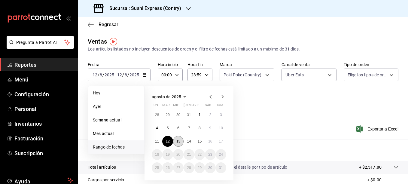
click at [178, 140] on abbr "13" at bounding box center [178, 141] width 4 height 4
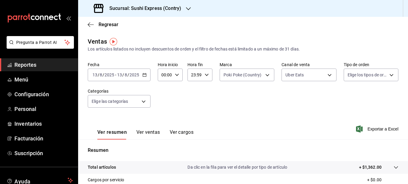
click at [145, 76] on \(Stroke\) "button" at bounding box center [145, 74] width 4 height 3
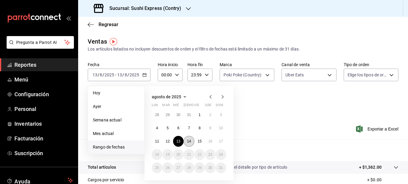
click at [186, 140] on button "14" at bounding box center [188, 141] width 11 height 11
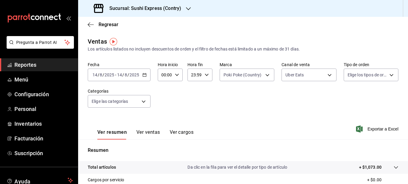
click at [146, 74] on icon "button" at bounding box center [144, 75] width 4 height 4
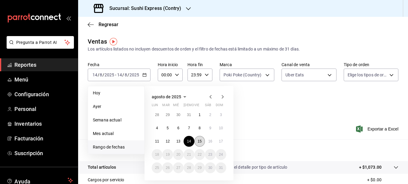
click at [197, 139] on button "15" at bounding box center [199, 141] width 11 height 11
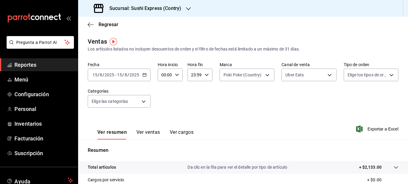
click at [145, 77] on div "[DATE] [DATE] - [DATE] [DATE]" at bounding box center [119, 74] width 63 height 13
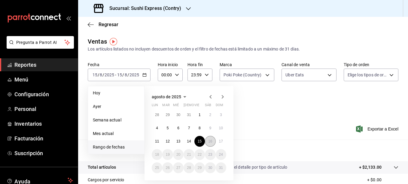
click at [207, 141] on button "16" at bounding box center [210, 141] width 11 height 11
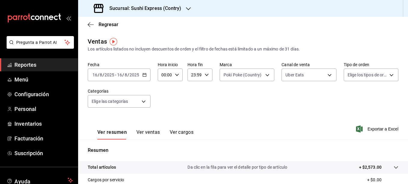
click at [143, 75] on icon "button" at bounding box center [144, 75] width 4 height 4
click at [255, 117] on div "Ver resumen Ver ventas Ver cargos Exportar a Excel" at bounding box center [243, 127] width 330 height 25
click at [318, 77] on body "Pregunta a Parrot AI Reportes Menú Configuración Personal Inventarios Facturaci…" at bounding box center [204, 92] width 408 height 184
click at [288, 143] on input "checkbox" at bounding box center [285, 145] width 5 height 5
checkbox input "true"
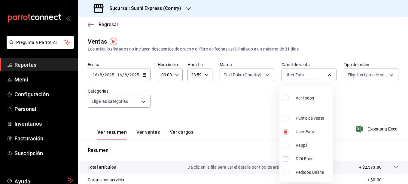
type input "UBER_EATS,RAPPI"
click at [288, 132] on input "checkbox" at bounding box center [285, 131] width 5 height 5
checkbox input "false"
type input "RAPPI"
click at [247, 108] on div at bounding box center [204, 92] width 408 height 184
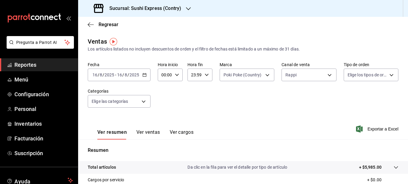
click at [146, 73] on div "[DATE] [DATE] - [DATE] [DATE]" at bounding box center [119, 74] width 63 height 13
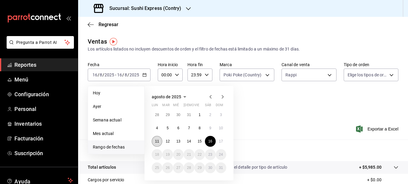
click at [155, 142] on abbr "11" at bounding box center [157, 141] width 4 height 4
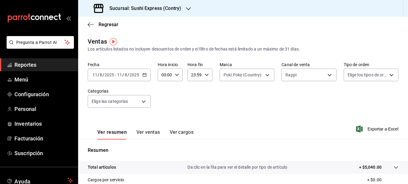
click at [143, 75] on \(Stroke\) "button" at bounding box center [145, 74] width 4 height 3
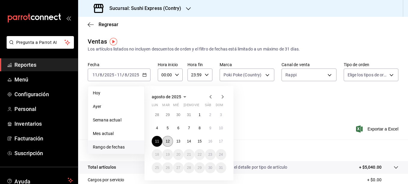
click at [168, 142] on abbr "12" at bounding box center [167, 141] width 4 height 4
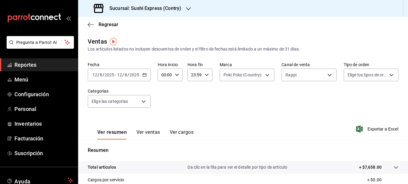
click at [146, 75] on icon "button" at bounding box center [144, 75] width 4 height 4
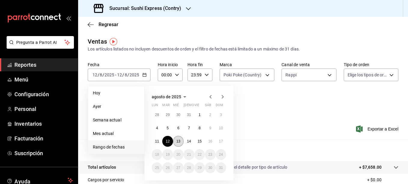
click at [178, 145] on button "13" at bounding box center [178, 141] width 11 height 11
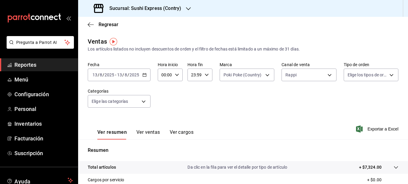
click at [143, 74] on \(Stroke\) "button" at bounding box center [144, 74] width 3 height 0
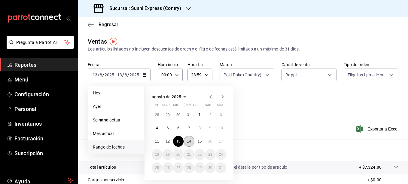
click at [186, 142] on button "14" at bounding box center [188, 141] width 11 height 11
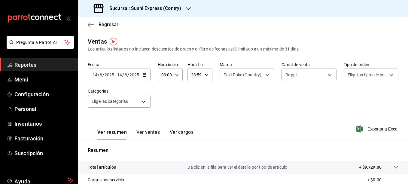
scroll to position [21, 0]
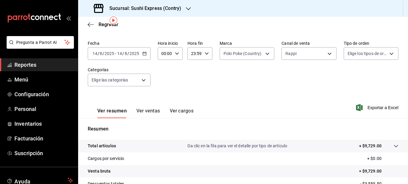
click at [141, 51] on div "[DATE] [DATE] - [DATE] [DATE]" at bounding box center [119, 53] width 63 height 13
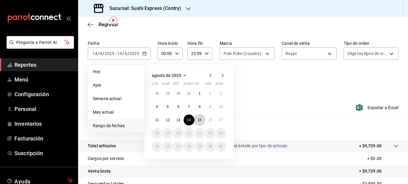
click at [199, 117] on button "15" at bounding box center [199, 119] width 11 height 11
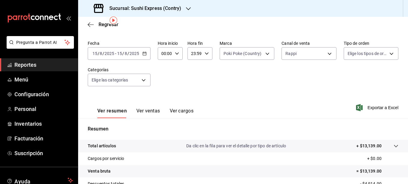
click at [184, 12] on div "Sucursal: Sushi Express (Contry)" at bounding box center [138, 8] width 110 height 17
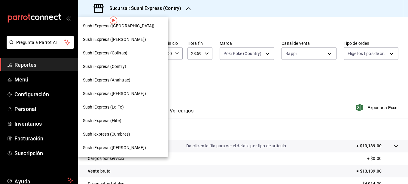
click at [126, 54] on span "Sushi Express (Colinas)" at bounding box center [105, 53] width 44 height 6
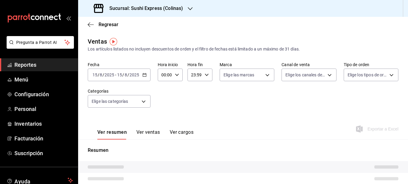
type input "RAPPI"
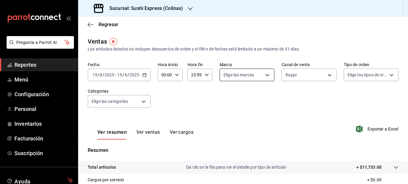
click at [253, 72] on body "Pregunta a Parrot AI Reportes Menú Configuración Personal Inventarios Facturaci…" at bounding box center [204, 92] width 408 height 184
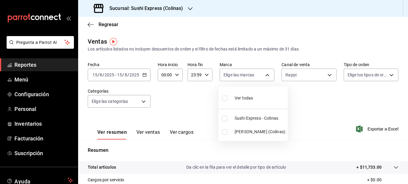
click at [223, 131] on input "checkbox" at bounding box center [224, 131] width 5 height 5
checkbox input "true"
type input "ea9b69b1-9729-43ef-8104-40f76c1ed4d4"
click at [203, 109] on div at bounding box center [204, 92] width 408 height 184
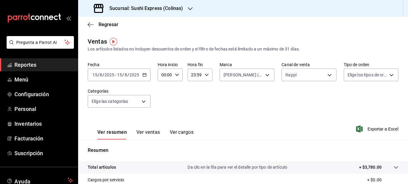
click at [146, 74] on div "[DATE] [DATE] - [DATE] [DATE]" at bounding box center [119, 74] width 63 height 13
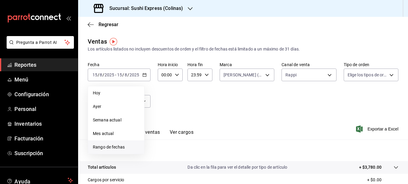
click at [107, 146] on span "Rango de fechas" at bounding box center [116, 147] width 47 height 6
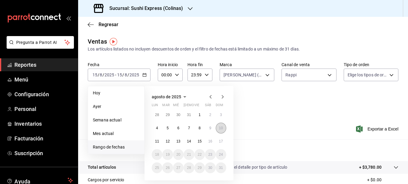
click at [218, 130] on button "10" at bounding box center [221, 127] width 11 height 11
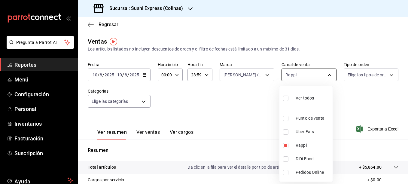
click at [321, 78] on body "Pregunta a Parrot AI Reportes Menú Configuración Personal Inventarios Facturaci…" at bounding box center [204, 92] width 408 height 184
click at [289, 118] on label at bounding box center [287, 118] width 8 height 5
click at [288, 118] on input "checkbox" at bounding box center [285, 118] width 5 height 5
checkbox input "false"
type input "RAPPI"
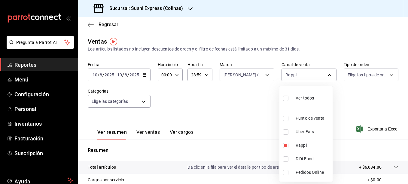
click at [285, 119] on input "checkbox" at bounding box center [285, 118] width 5 height 5
checkbox input "true"
type input "RAPPI,PARROT"
click at [286, 144] on input "checkbox" at bounding box center [285, 145] width 5 height 5
checkbox input "false"
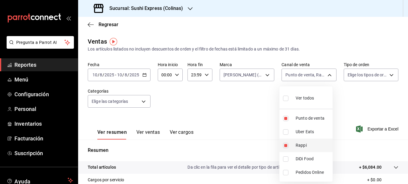
type input "PARROT"
click at [240, 108] on div at bounding box center [204, 92] width 408 height 184
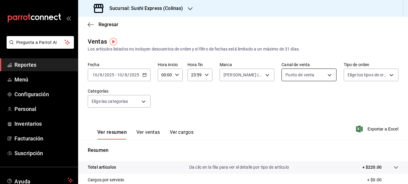
click at [304, 73] on body "Pregunta a Parrot AI Reportes Menú Configuración Personal Inventarios Facturaci…" at bounding box center [204, 92] width 408 height 184
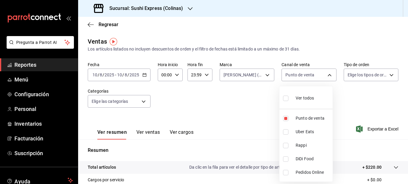
click at [283, 132] on input "checkbox" at bounding box center [285, 131] width 5 height 5
checkbox input "true"
type input "PARROT,UBER_EATS"
click at [286, 119] on input "checkbox" at bounding box center [285, 118] width 5 height 5
checkbox input "false"
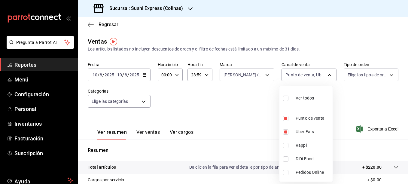
type input "UBER_EATS"
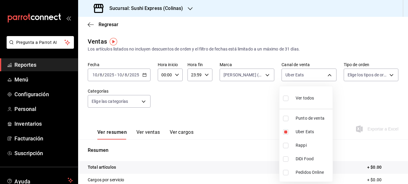
click at [287, 146] on input "checkbox" at bounding box center [285, 145] width 5 height 5
checkbox input "true"
type input "UBER_EATS,RAPPI"
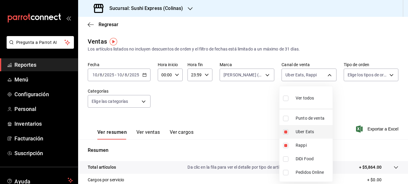
click at [287, 132] on input "checkbox" at bounding box center [285, 131] width 5 height 5
checkbox input "false"
click at [250, 103] on div at bounding box center [204, 92] width 408 height 184
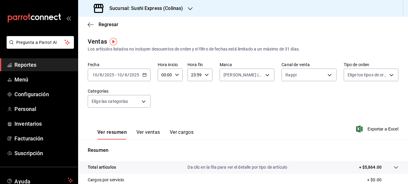
click at [150, 134] on button "Ver ventas" at bounding box center [148, 134] width 24 height 10
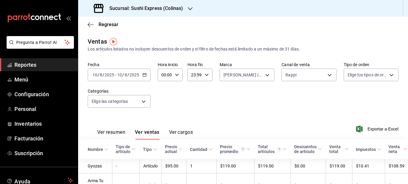
click at [143, 73] on icon "button" at bounding box center [144, 75] width 4 height 4
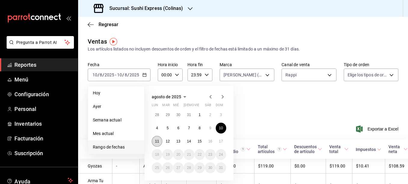
click at [156, 139] on button "11" at bounding box center [157, 141] width 11 height 11
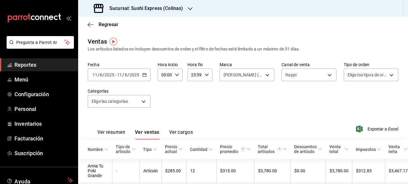
click at [119, 132] on button "Ver resumen" at bounding box center [111, 134] width 28 height 10
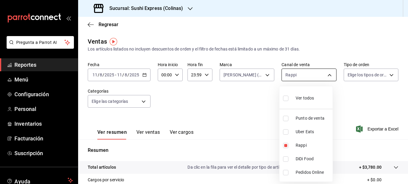
click at [329, 78] on body "Pregunta a Parrot AI Reportes Menú Configuración Personal Inventarios Facturaci…" at bounding box center [204, 92] width 408 height 184
click at [288, 128] on li "Uber Eats" at bounding box center [305, 132] width 53 height 14
type input "RAPPI,UBER_EATS"
checkbox input "true"
click at [285, 145] on input "checkbox" at bounding box center [285, 145] width 5 height 5
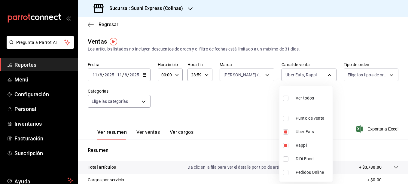
checkbox input "false"
type input "UBER_EATS"
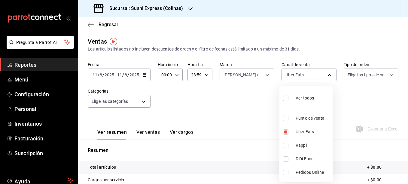
click at [285, 119] on input "checkbox" at bounding box center [285, 118] width 5 height 5
checkbox input "true"
type input "UBER_EATS,PARROT"
click at [144, 76] on div at bounding box center [204, 92] width 408 height 184
click at [144, 76] on icon "button" at bounding box center [144, 75] width 4 height 4
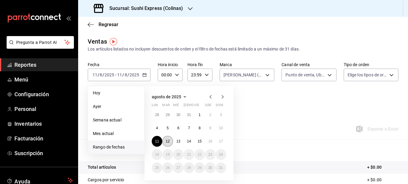
click at [167, 142] on abbr "12" at bounding box center [167, 141] width 4 height 4
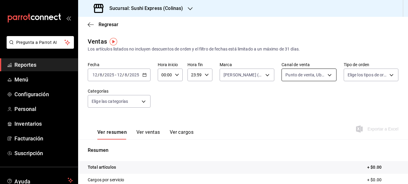
click at [328, 76] on body "Pregunta a Parrot AI Reportes Menú Configuración Personal Inventarios Facturaci…" at bounding box center [204, 92] width 408 height 184
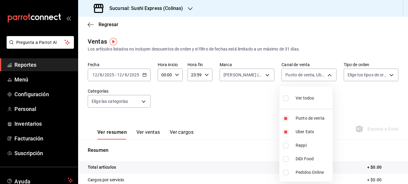
click at [286, 143] on input "checkbox" at bounding box center [285, 145] width 5 height 5
checkbox input "true"
type input "UBER_EATS,PARROT,RAPPI"
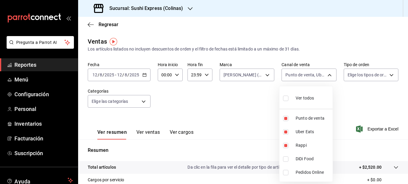
click at [150, 131] on div at bounding box center [204, 92] width 408 height 184
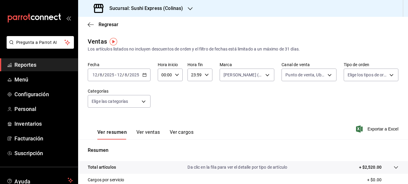
click at [150, 131] on button "Ver ventas" at bounding box center [148, 134] width 24 height 10
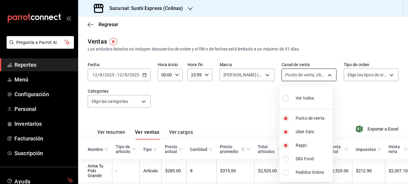
click at [295, 76] on body "Pregunta a Parrot AI Reportes Menú Configuración Personal Inventarios Facturaci…" at bounding box center [204, 92] width 408 height 184
click at [284, 145] on input "checkbox" at bounding box center [285, 145] width 5 height 5
checkbox input "false"
type input "UBER_EATS,PARROT"
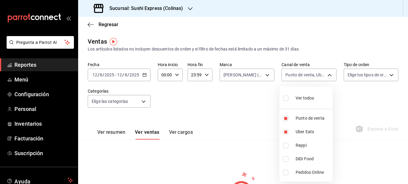
click at [189, 100] on div at bounding box center [204, 92] width 408 height 184
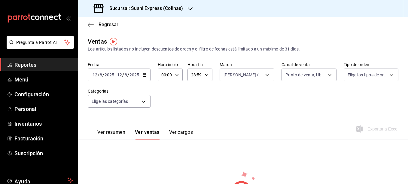
click at [142, 77] on icon "button" at bounding box center [144, 75] width 4 height 4
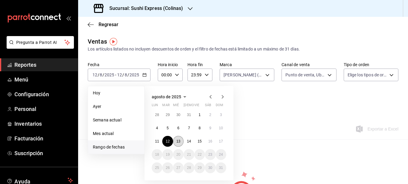
click at [178, 140] on abbr "13" at bounding box center [178, 141] width 4 height 4
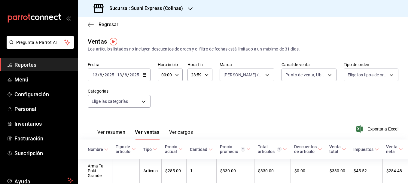
click at [119, 131] on button "Ver resumen" at bounding box center [111, 134] width 28 height 10
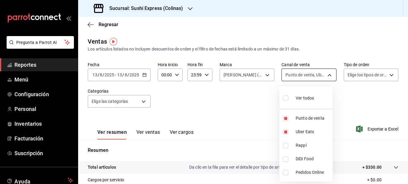
click at [324, 75] on body "Pregunta a Parrot AI Reportes Menú Configuración Personal Inventarios Facturaci…" at bounding box center [204, 92] width 408 height 184
click at [284, 118] on input "checkbox" at bounding box center [285, 118] width 5 height 5
checkbox input "false"
type input "UBER_EATS"
click at [148, 135] on div at bounding box center [204, 92] width 408 height 184
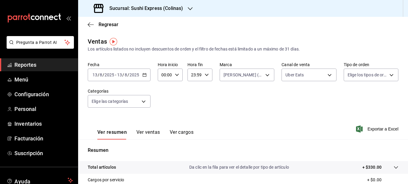
click at [148, 135] on button "Ver ventas" at bounding box center [148, 134] width 24 height 10
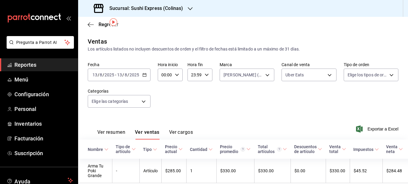
scroll to position [27, 0]
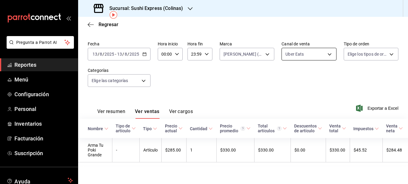
click at [324, 50] on body "Pregunta a Parrot AI Reportes Menú Configuración Personal Inventarios Facturaci…" at bounding box center [204, 92] width 408 height 184
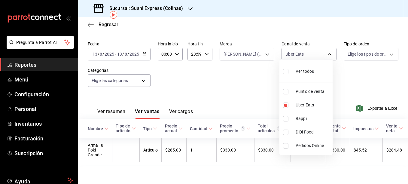
click at [283, 119] on input "checkbox" at bounding box center [285, 118] width 5 height 5
checkbox input "true"
type input "UBER_EATS,RAPPI"
click at [286, 105] on input "checkbox" at bounding box center [285, 104] width 5 height 5
checkbox input "false"
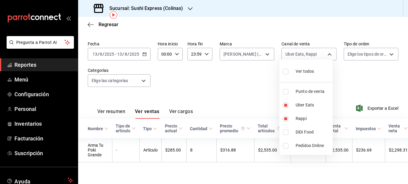
type input "RAPPI"
click at [119, 107] on div at bounding box center [204, 92] width 408 height 184
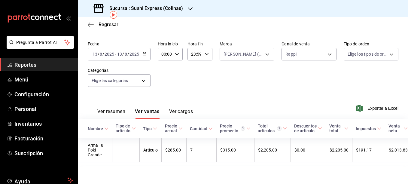
click at [119, 108] on button "Ver resumen" at bounding box center [111, 113] width 28 height 10
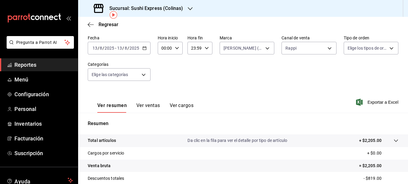
click at [146, 51] on div "[DATE] [DATE] - [DATE] [DATE]" at bounding box center [119, 48] width 63 height 13
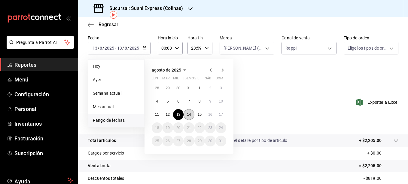
click at [187, 116] on abbr "14" at bounding box center [189, 114] width 4 height 4
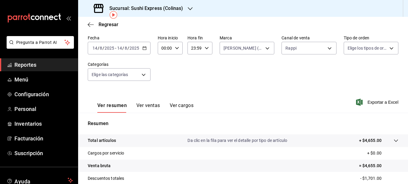
click at [150, 104] on button "Ver ventas" at bounding box center [148, 107] width 24 height 10
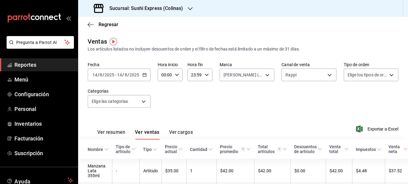
click at [333, 64] on div "Fecha [DATE] [DATE] - [DATE] [DATE] Hora inicio 00:00 Hora inicio Hora fin 23:5…" at bounding box center [243, 88] width 310 height 53
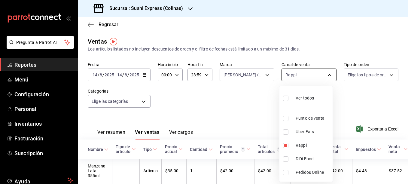
click at [330, 70] on body "Pregunta a Parrot AI Reportes Menú Configuración Personal Inventarios Facturaci…" at bounding box center [204, 92] width 408 height 184
click at [284, 129] on input "checkbox" at bounding box center [285, 131] width 5 height 5
checkbox input "true"
type input "RAPPI,UBER_EATS"
click at [287, 146] on input "checkbox" at bounding box center [285, 145] width 5 height 5
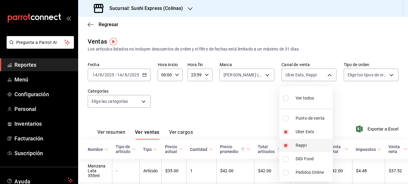
checkbox input "false"
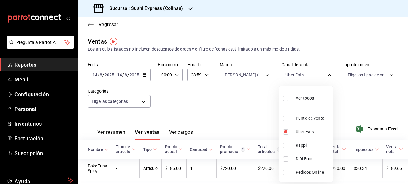
click at [258, 120] on div at bounding box center [204, 92] width 408 height 184
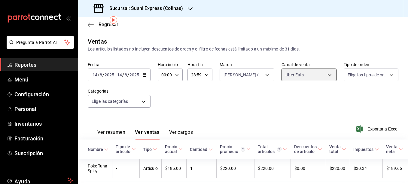
scroll to position [22, 0]
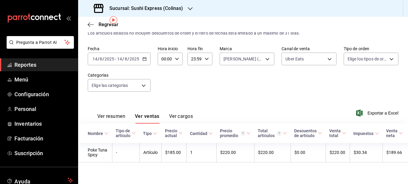
click at [114, 113] on button "Ver resumen" at bounding box center [111, 118] width 28 height 10
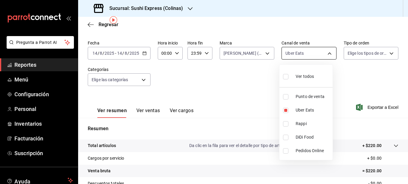
click at [308, 56] on body "Pregunta a Parrot AI Reportes Menú Configuración Personal Inventarios Facturaci…" at bounding box center [204, 92] width 408 height 184
click at [282, 99] on li "Punto de venta" at bounding box center [305, 97] width 53 height 14
type input "UBER_EATS,PARROT"
checkbox input "true"
click at [285, 110] on input "checkbox" at bounding box center [285, 109] width 5 height 5
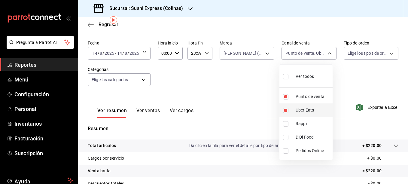
checkbox input "false"
type input "PARROT"
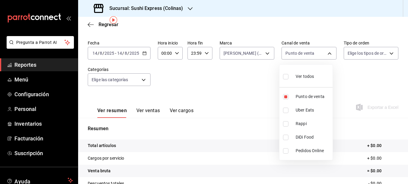
click at [246, 83] on div at bounding box center [204, 92] width 408 height 184
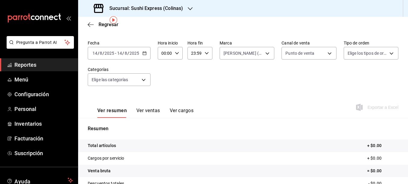
click at [145, 53] on icon "button" at bounding box center [144, 53] width 4 height 4
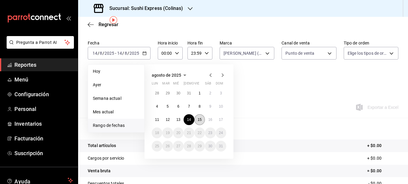
click at [198, 121] on abbr "15" at bounding box center [200, 119] width 4 height 4
click at [212, 122] on button "16" at bounding box center [210, 119] width 11 height 11
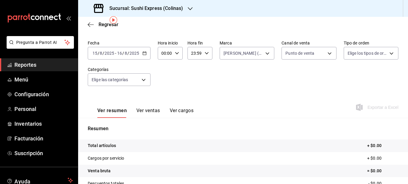
click at [146, 54] on div "[DATE] [DATE] - [DATE] [DATE]" at bounding box center [119, 53] width 63 height 13
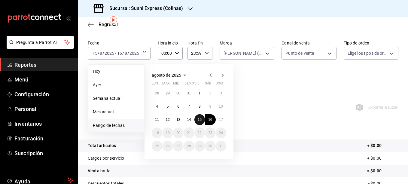
click at [196, 118] on button "15" at bounding box center [199, 119] width 11 height 11
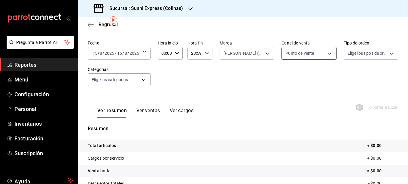
click at [328, 55] on body "Pregunta a Parrot AI Reportes Menú Configuración Personal Inventarios Facturaci…" at bounding box center [204, 92] width 408 height 184
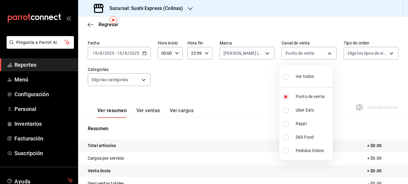
click at [284, 111] on input "checkbox" at bounding box center [285, 109] width 5 height 5
checkbox input "true"
type input "PARROT,UBER_EATS"
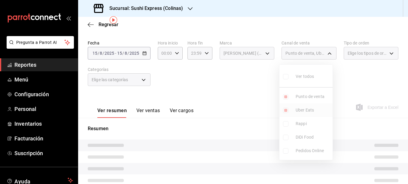
click at [284, 111] on ul "Ver todos Punto de venta Uber Eats Rappi DiDi Food Pedidos Online" at bounding box center [305, 112] width 53 height 95
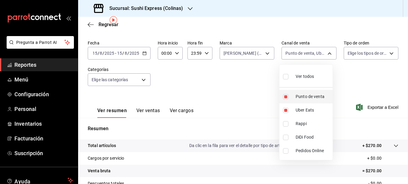
click at [286, 98] on input "checkbox" at bounding box center [285, 96] width 5 height 5
checkbox input "false"
type input "UBER_EATS"
click at [268, 94] on div at bounding box center [204, 92] width 408 height 184
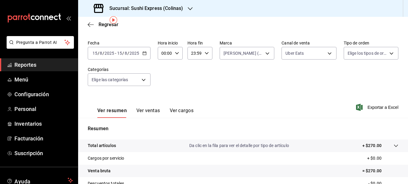
click at [148, 56] on div "[DATE] [DATE] - [DATE] [DATE]" at bounding box center [119, 53] width 63 height 13
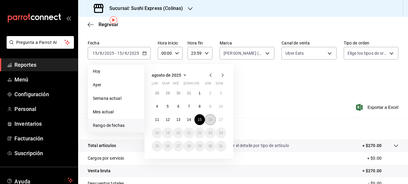
click at [210, 121] on abbr "16" at bounding box center [210, 119] width 4 height 4
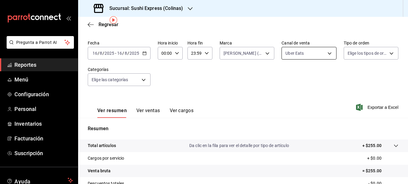
click at [306, 55] on body "Pregunta a Parrot AI Reportes Menú Configuración Personal Inventarios Facturaci…" at bounding box center [204, 92] width 408 height 184
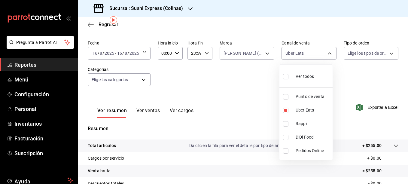
click at [285, 126] on input "checkbox" at bounding box center [285, 123] width 5 height 5
checkbox input "true"
type input "UBER_EATS,RAPPI"
click at [287, 111] on input "checkbox" at bounding box center [285, 109] width 5 height 5
checkbox input "false"
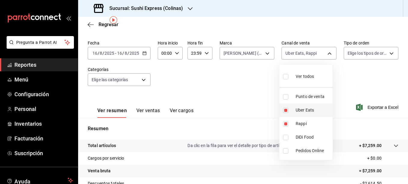
type input "RAPPI"
click at [187, 84] on div at bounding box center [204, 92] width 408 height 184
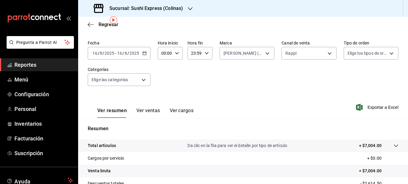
click at [147, 113] on button "Ver ventas" at bounding box center [148, 112] width 24 height 10
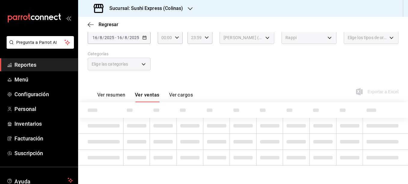
scroll to position [38, 0]
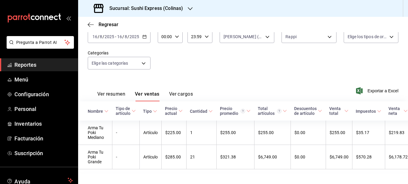
click at [147, 40] on div "[DATE] [DATE] - [DATE] [DATE]" at bounding box center [119, 36] width 63 height 13
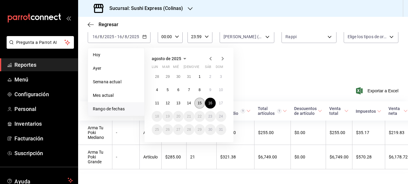
click at [196, 101] on button "15" at bounding box center [199, 103] width 11 height 11
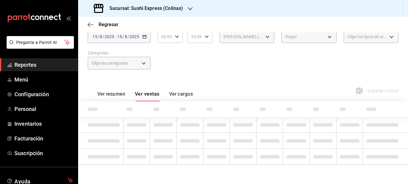
scroll to position [27, 0]
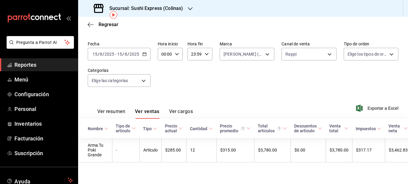
click at [117, 102] on div "Ver resumen Ver ventas Ver cargos" at bounding box center [140, 109] width 105 height 17
click at [114, 108] on button "Ver resumen" at bounding box center [111, 113] width 28 height 10
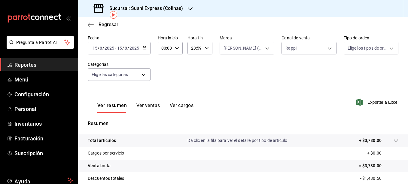
click at [145, 47] on icon "button" at bounding box center [144, 48] width 4 height 4
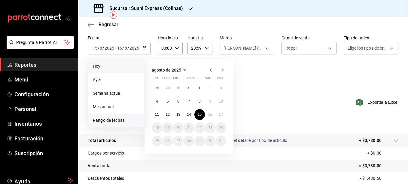
click at [112, 64] on span "Hoy" at bounding box center [116, 66] width 47 height 6
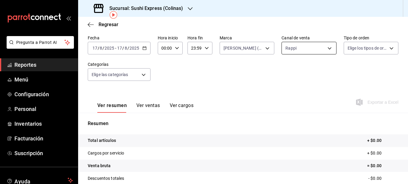
click at [322, 48] on body "Pregunta a Parrot AI Reportes Menú Configuración Personal Inventarios Facturaci…" at bounding box center [204, 92] width 408 height 184
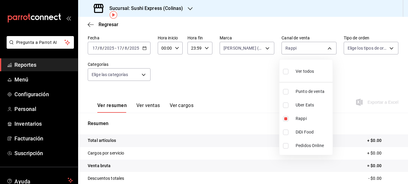
click at [287, 94] on input "checkbox" at bounding box center [285, 91] width 5 height 5
checkbox input "true"
type input "RAPPI,PARROT"
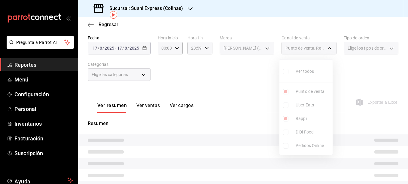
click at [283, 108] on ul "Ver todos Punto de venta Uber Eats Rappi DiDi Food Pedidos Online" at bounding box center [305, 106] width 53 height 95
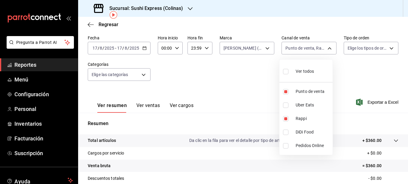
click at [284, 107] on input "checkbox" at bounding box center [285, 104] width 5 height 5
checkbox input "true"
type input "RAPPI,PARROT,UBER_EATS"
click at [243, 82] on div at bounding box center [204, 92] width 408 height 184
